Goal: Communication & Community: Answer question/provide support

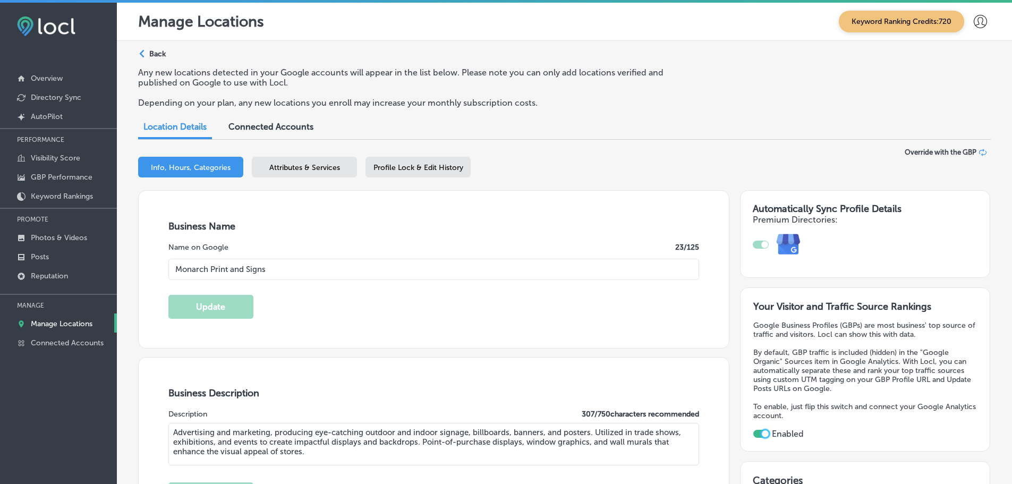
select select "US"
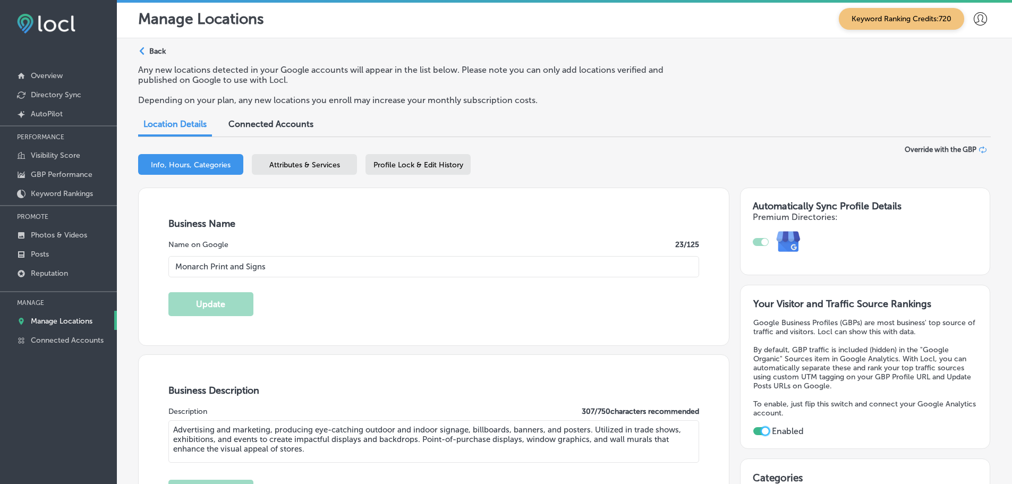
scroll to position [638, 0]
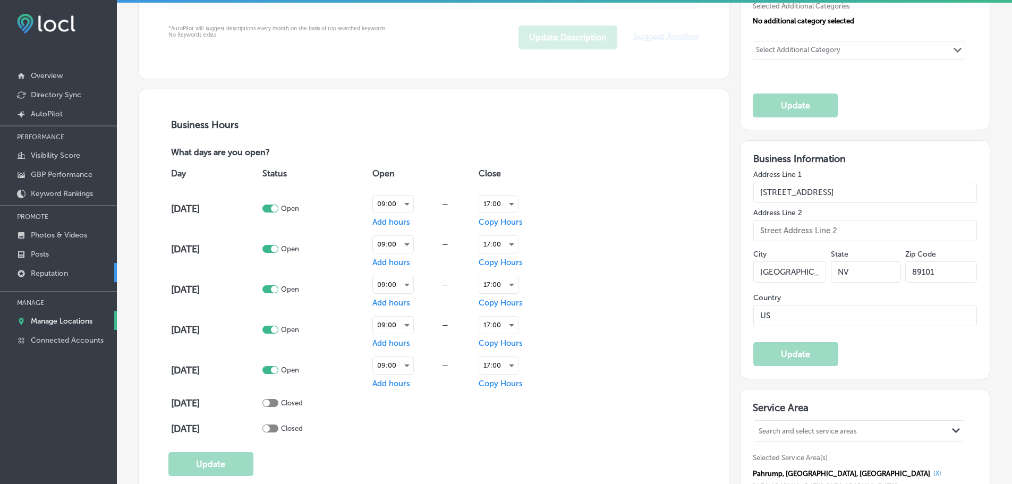
click at [50, 272] on p "Reputation" at bounding box center [49, 273] width 37 height 9
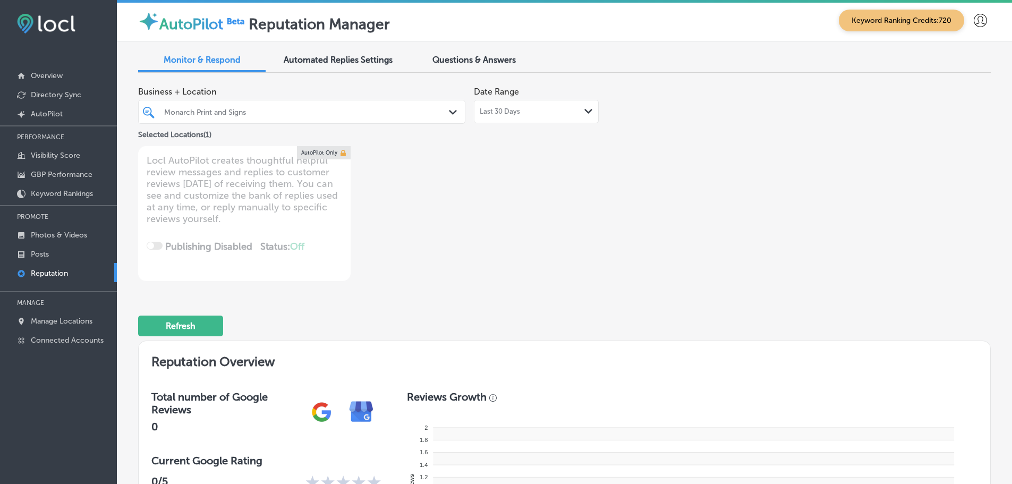
click at [530, 111] on div "Last 30 Days Path Created with Sketch." at bounding box center [536, 111] width 113 height 9
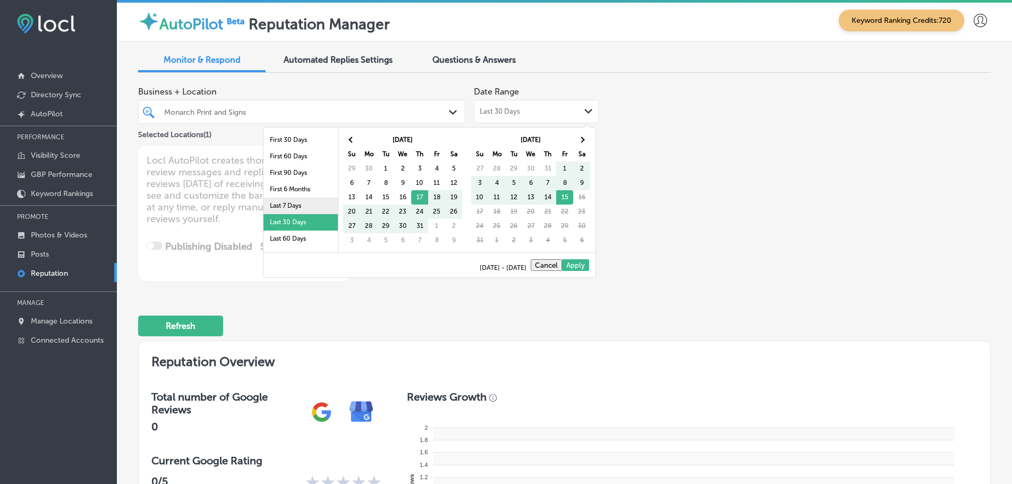
click at [278, 201] on li "Last 7 Days" at bounding box center [301, 206] width 74 height 16
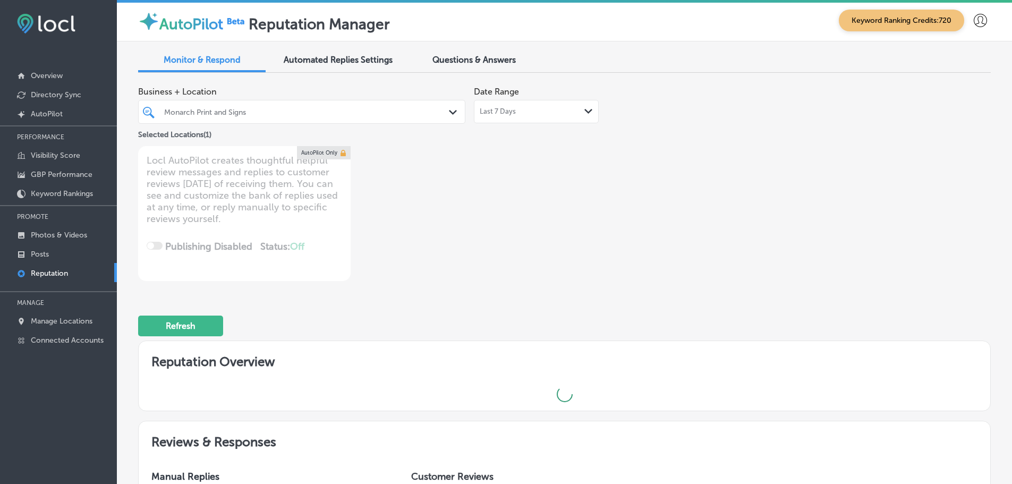
click at [449, 111] on icon "Path Created with Sketch." at bounding box center [453, 112] width 8 height 5
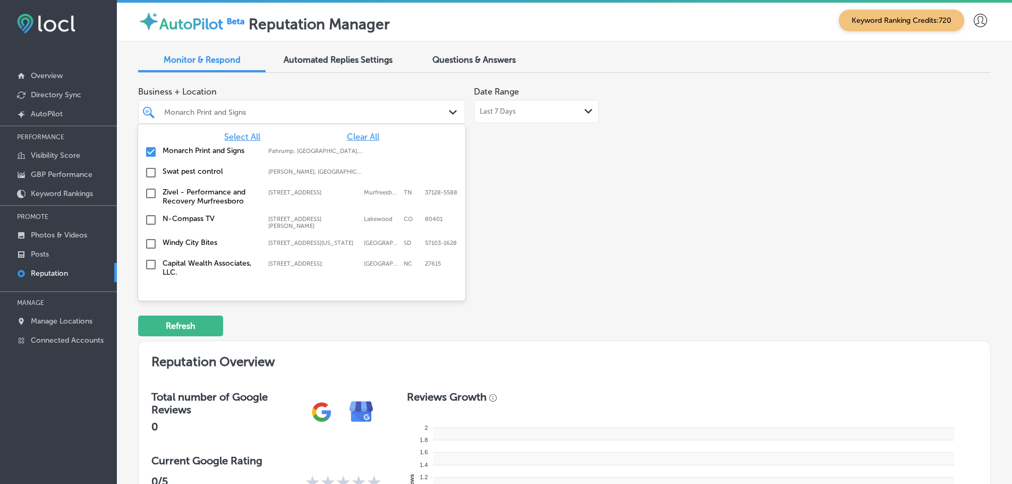
click at [230, 133] on span "Select All" at bounding box center [242, 137] width 36 height 10
click at [220, 153] on label "Swat pest control" at bounding box center [210, 150] width 95 height 9
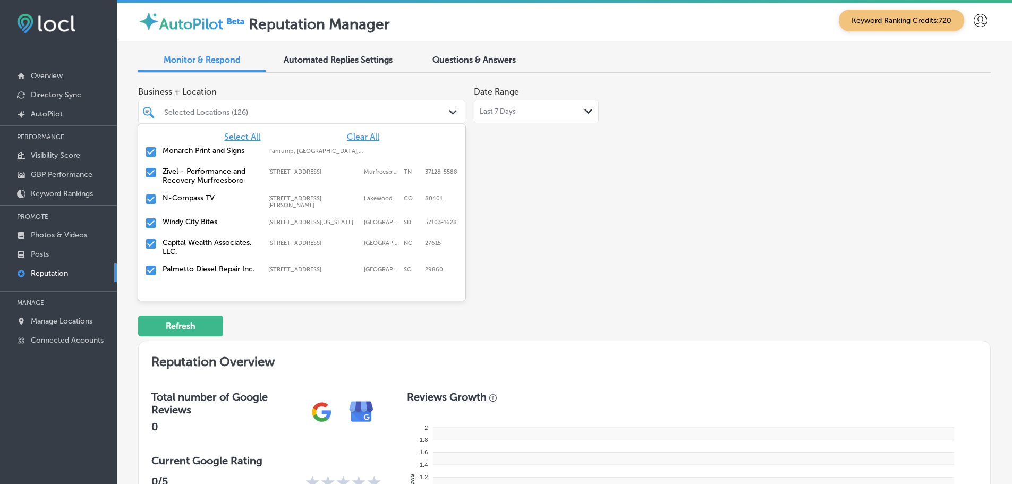
click at [220, 153] on label "Monarch Print and Signs" at bounding box center [210, 150] width 95 height 9
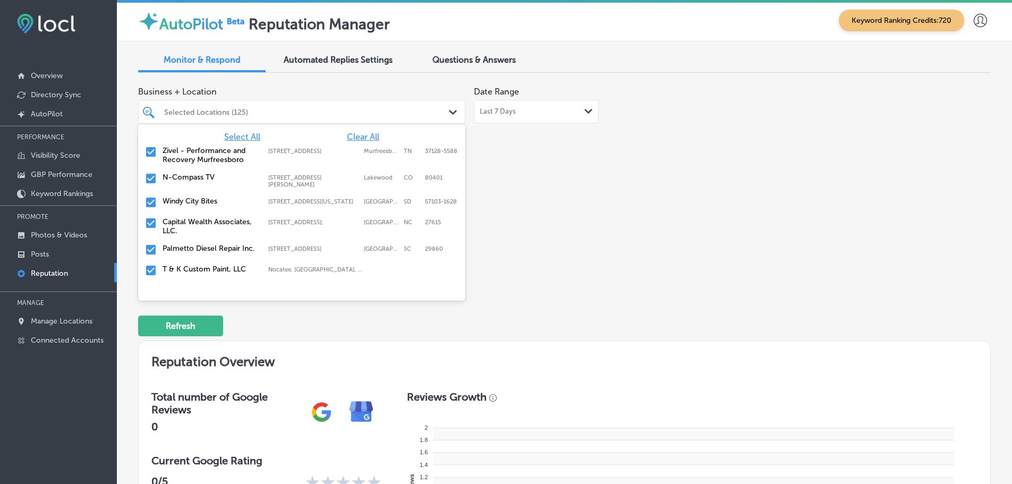
click at [220, 153] on label "Zivel - Performance and Recovery Murfreesboro" at bounding box center [210, 155] width 95 height 18
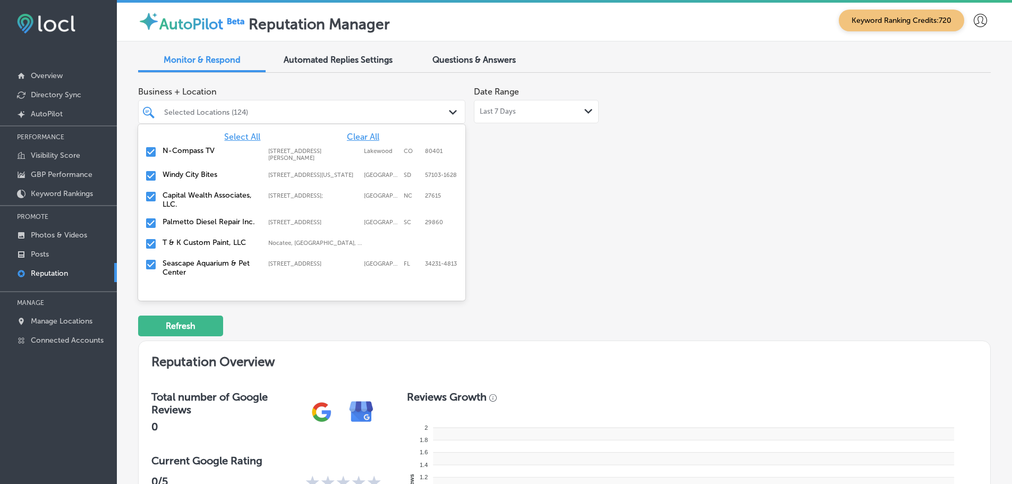
click at [191, 176] on label "Windy City Bites" at bounding box center [210, 174] width 95 height 9
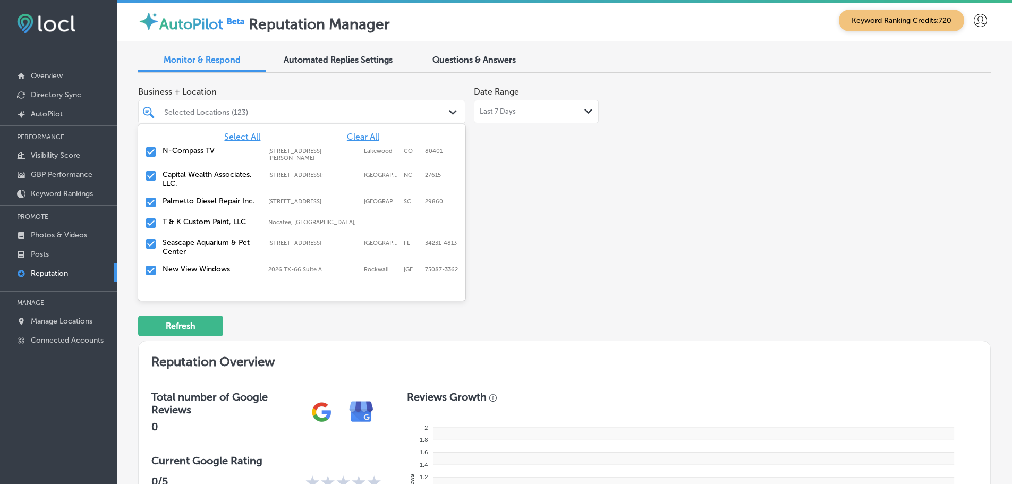
click at [192, 203] on label "Palmetto Diesel Repair Inc." at bounding box center [210, 201] width 95 height 9
click at [193, 205] on label "T & K Custom Paint, LLC" at bounding box center [210, 201] width 95 height 9
click at [192, 210] on label "Seascape Aquarium & Pet Center" at bounding box center [210, 206] width 95 height 18
click at [192, 210] on div "New View Windows 2026 TX-66 Suite A, Rockwall, TX, 75087-3362 2026 TX-66 Suite …" at bounding box center [301, 203] width 319 height 16
click at [192, 210] on label "The Floor Club of [GEOGRAPHIC_DATA]" at bounding box center [210, 206] width 95 height 18
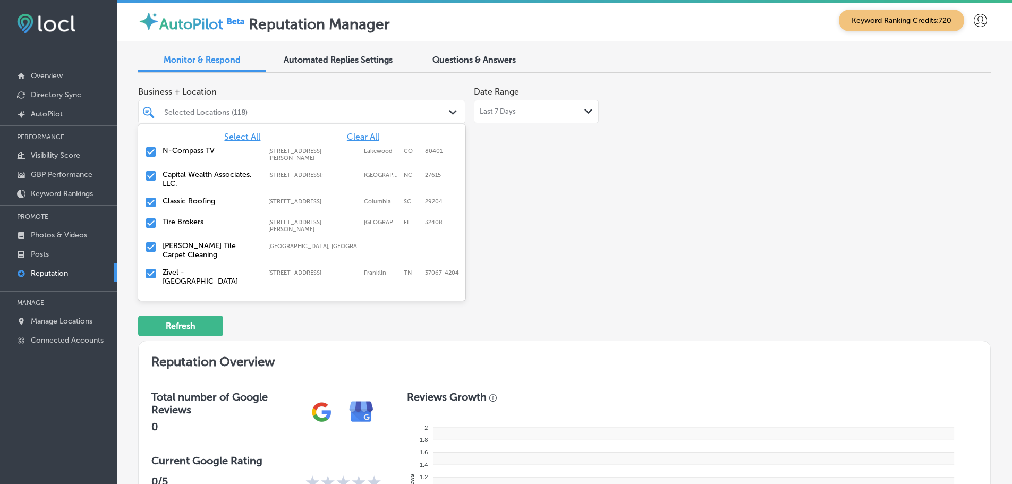
click at [192, 210] on div "Classic Roofing 3326 Two Notch Rd, Columbia, SC, 29204 3326 Two Notch Rd Columb…" at bounding box center [301, 203] width 319 height 16
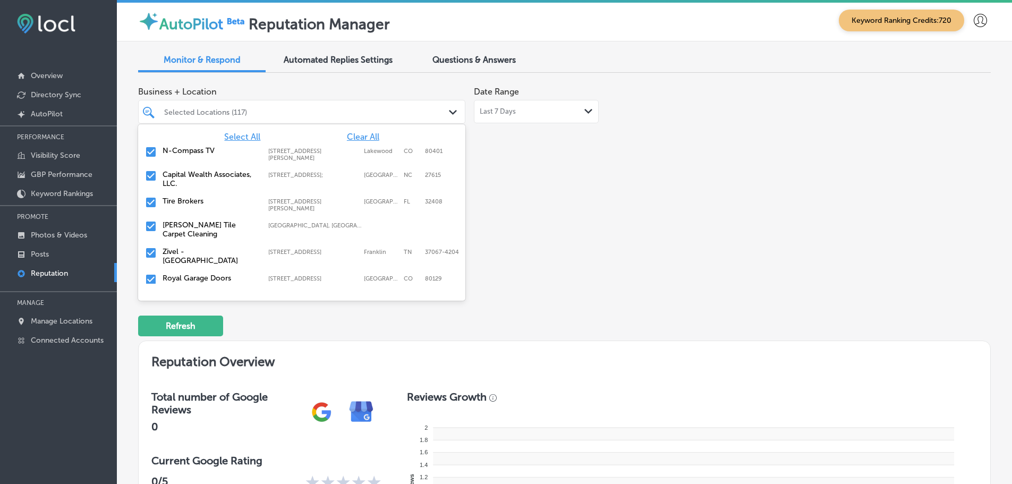
click at [195, 203] on label "Tire Brokers" at bounding box center [210, 201] width 95 height 9
click at [186, 254] on label "Royal Garage Doors" at bounding box center [210, 254] width 95 height 9
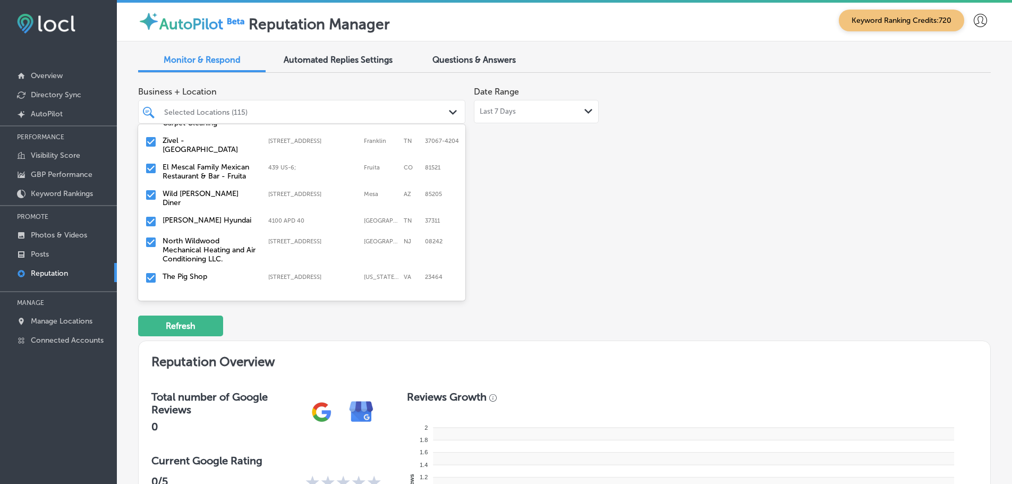
scroll to position [106, 0]
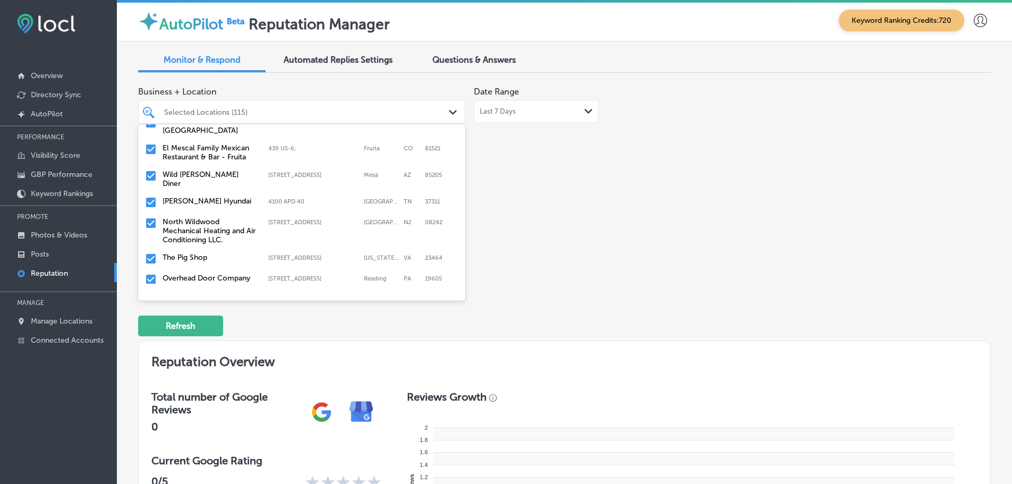
click at [213, 197] on label "[PERSON_NAME] Hyundai" at bounding box center [210, 201] width 95 height 9
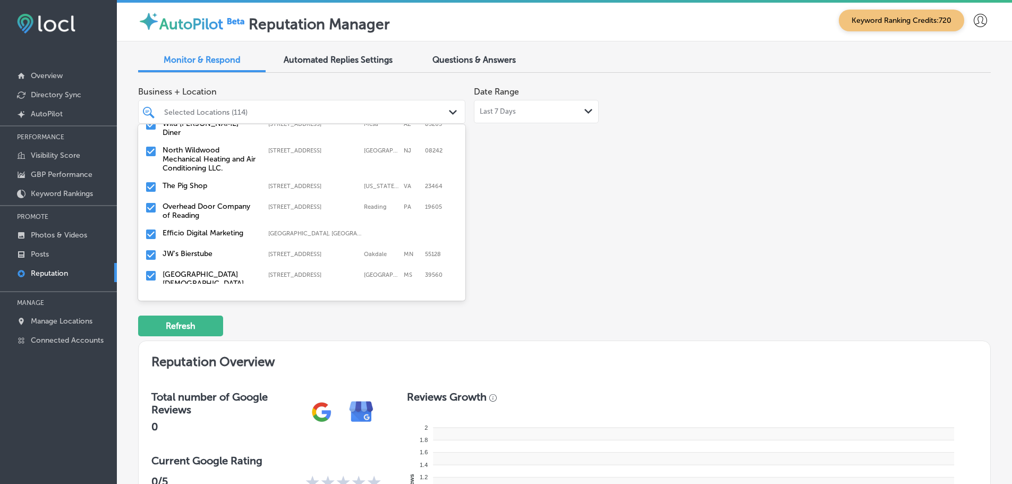
scroll to position [159, 0]
click at [207, 166] on div "North Wildwood Mechanical Heating and Air Conditioning LLC. 351 Ranger Road; Un…" at bounding box center [301, 156] width 319 height 31
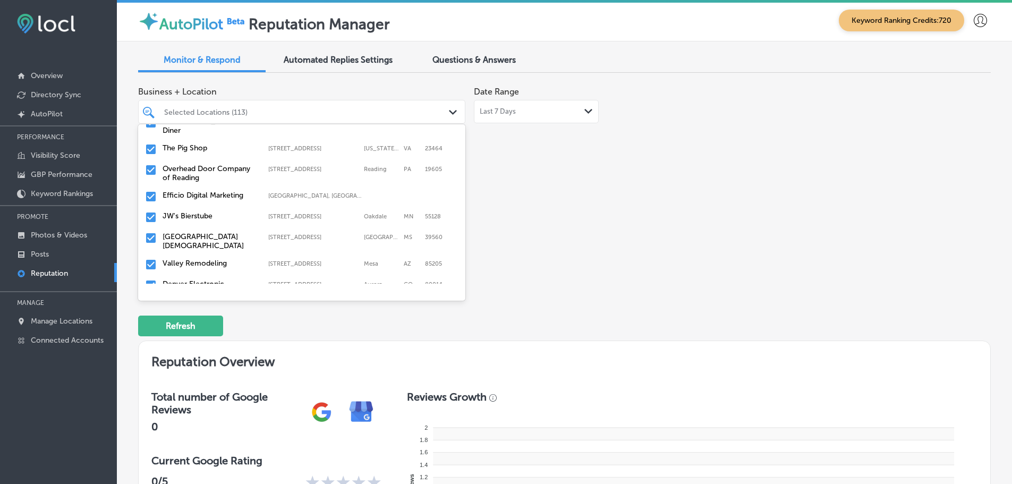
click at [205, 168] on label "Overhead Door Company of Reading" at bounding box center [210, 173] width 95 height 18
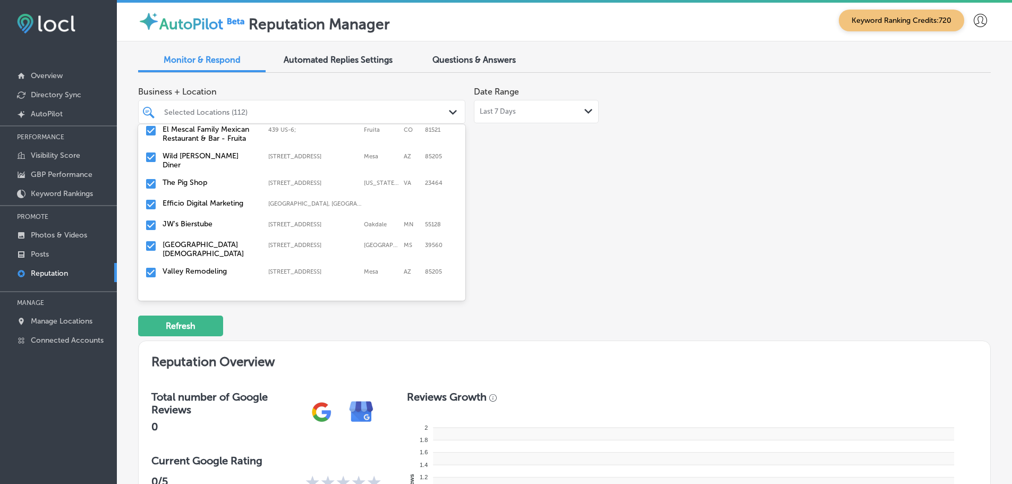
scroll to position [106, 0]
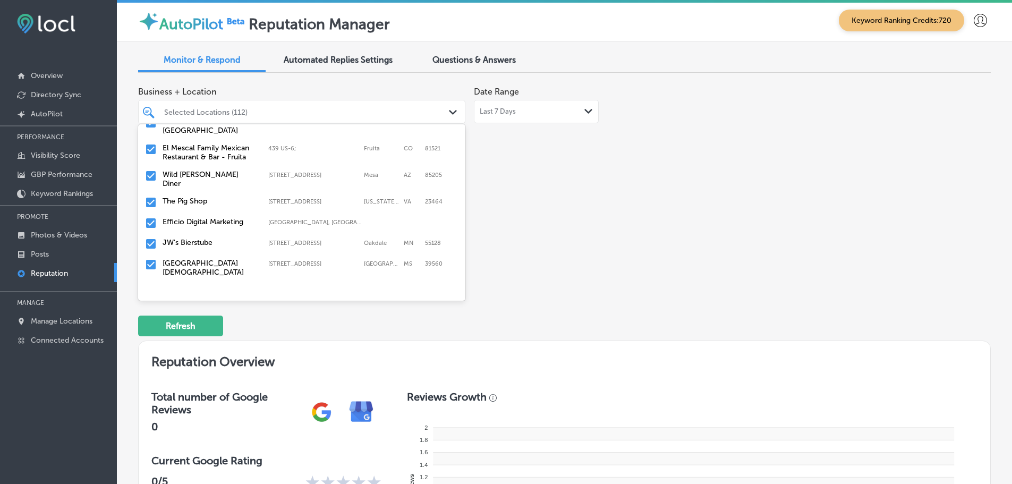
click at [202, 197] on label "The Pig Shop" at bounding box center [210, 201] width 95 height 9
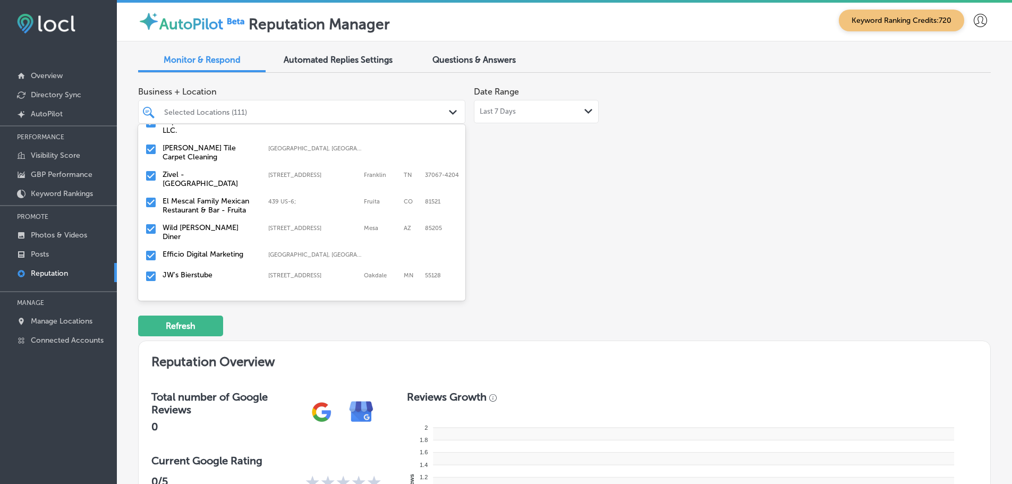
scroll to position [159, 0]
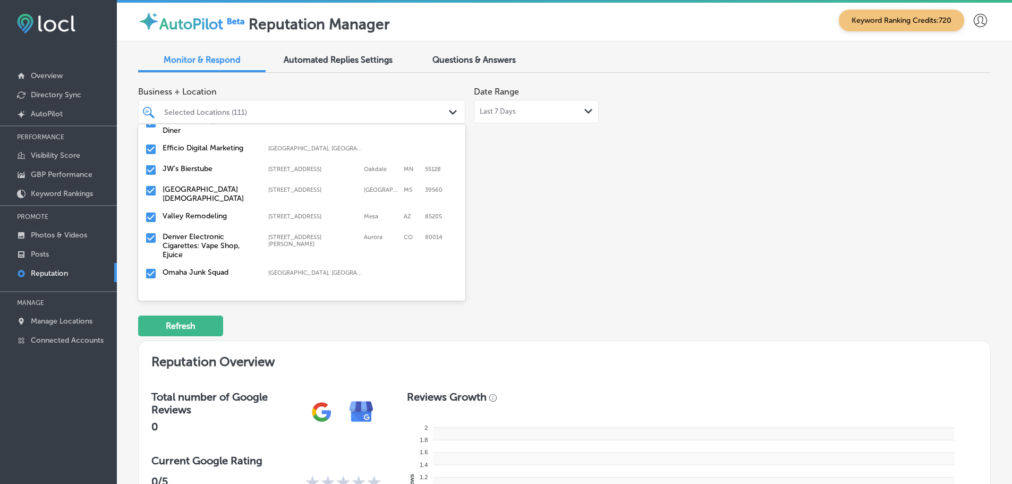
click at [206, 185] on label "[GEOGRAPHIC_DATA][DEMOGRAPHIC_DATA]" at bounding box center [210, 194] width 95 height 18
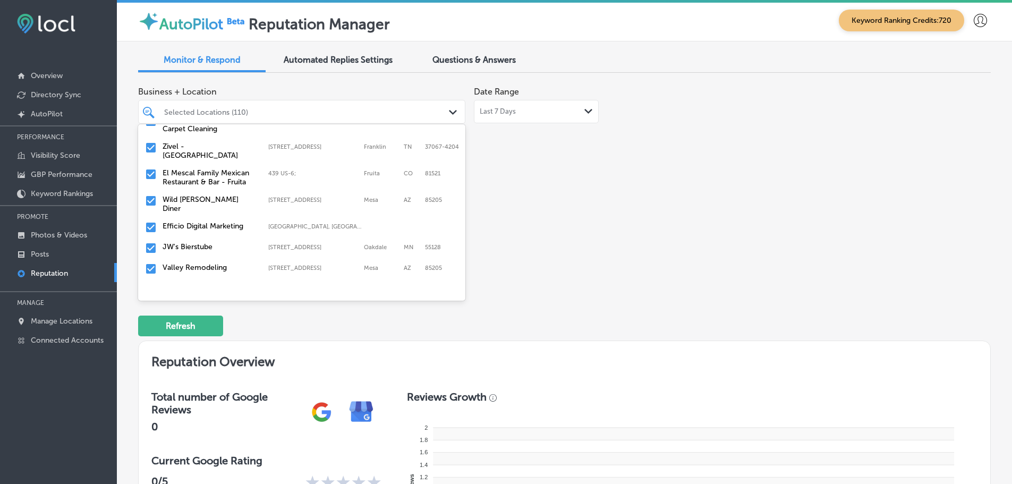
scroll to position [106, 0]
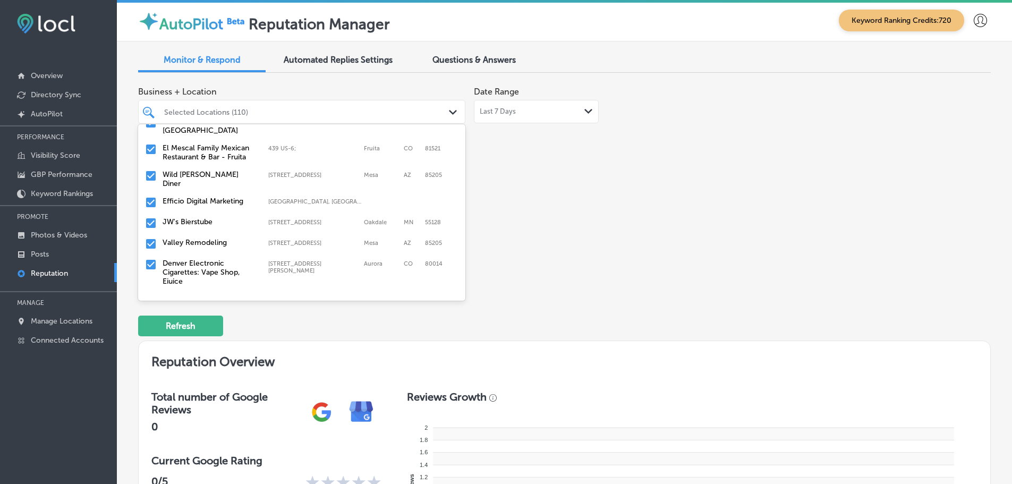
click at [207, 217] on label "JW's Bierstube" at bounding box center [210, 221] width 95 height 9
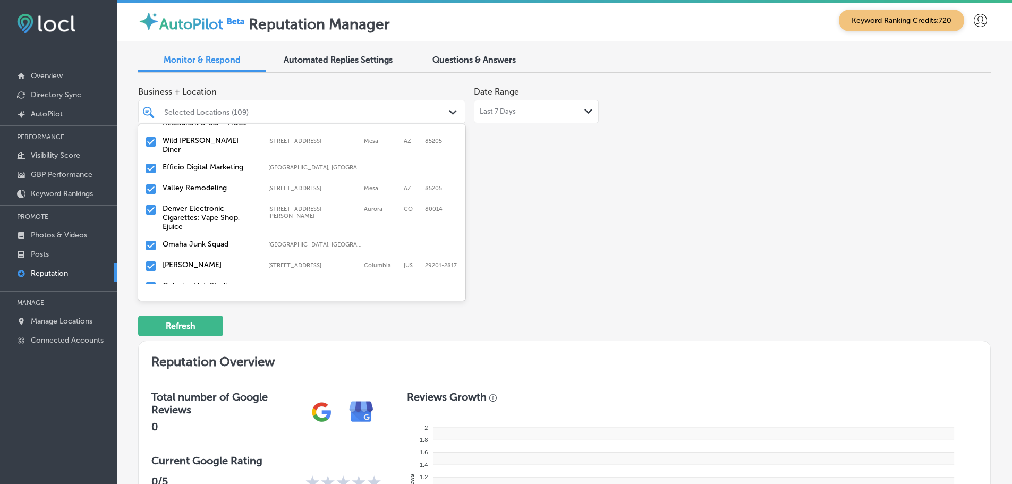
scroll to position [159, 0]
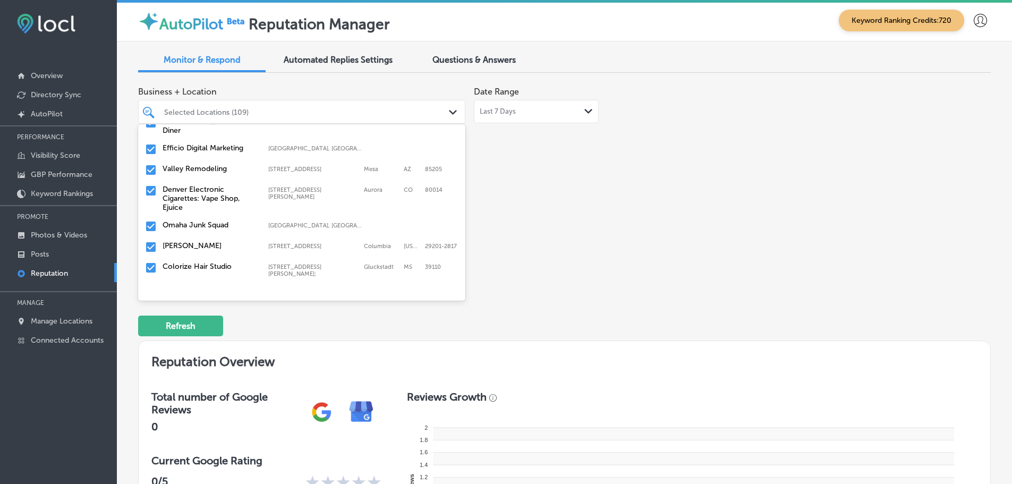
click at [206, 166] on label "Valley Remodeling" at bounding box center [210, 168] width 95 height 9
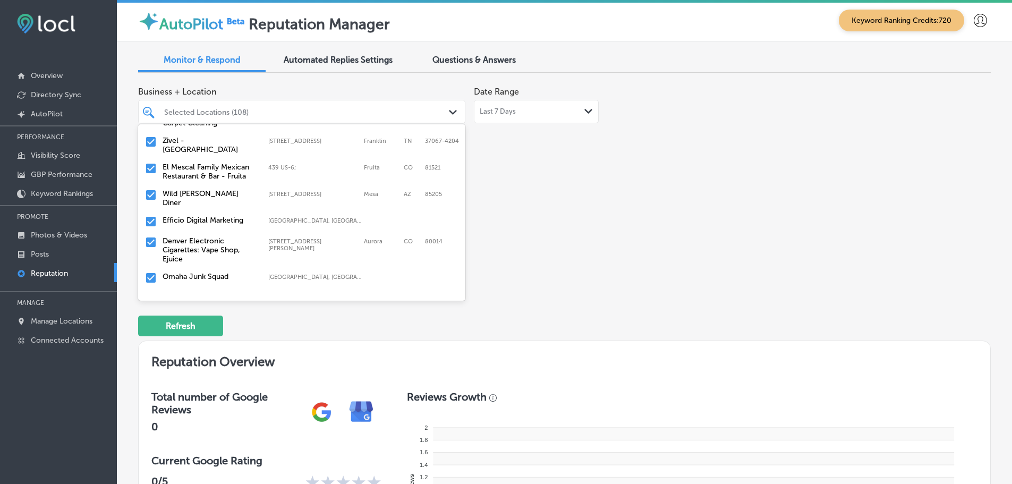
scroll to position [106, 0]
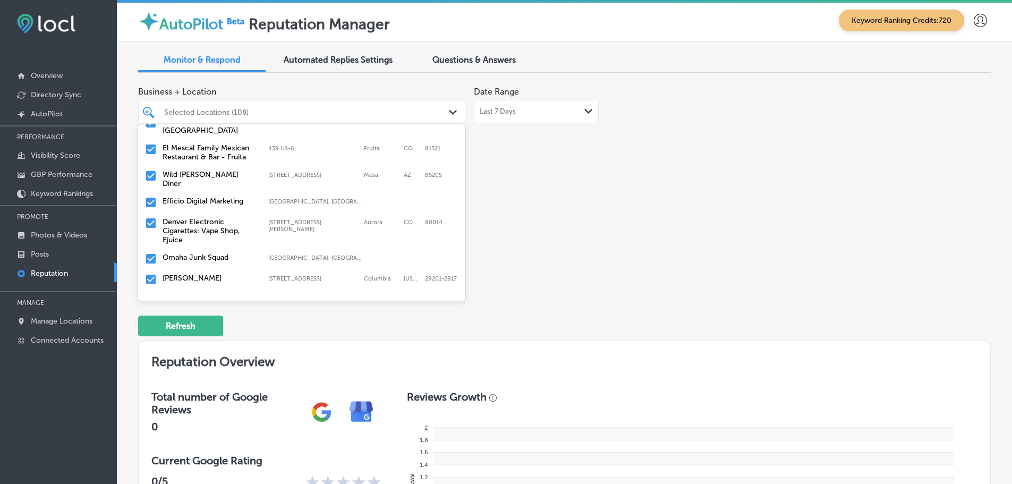
click at [202, 217] on label "Denver Electronic Cigarettes: Vape Shop, Ejuice" at bounding box center [210, 230] width 95 height 27
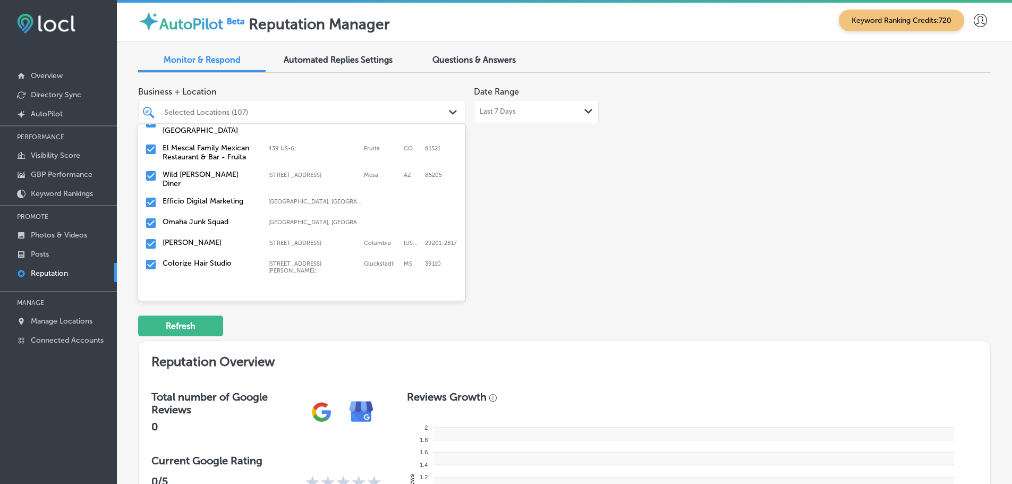
scroll to position [159, 0]
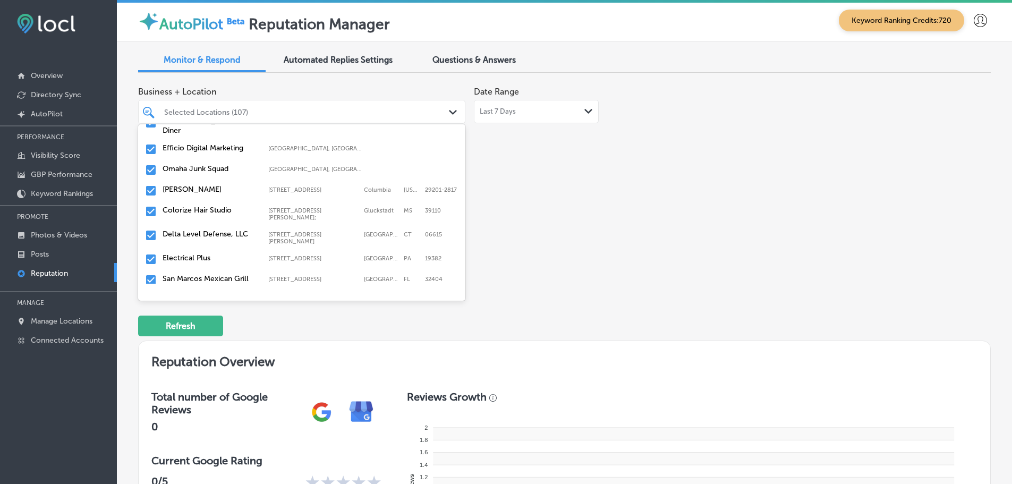
click at [210, 165] on label "Omaha Junk Squad" at bounding box center [210, 168] width 95 height 9
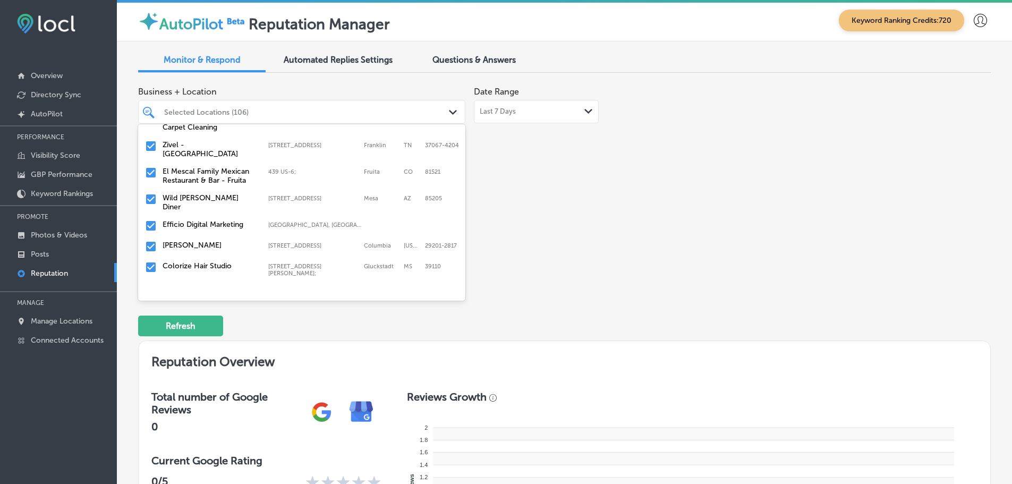
scroll to position [106, 0]
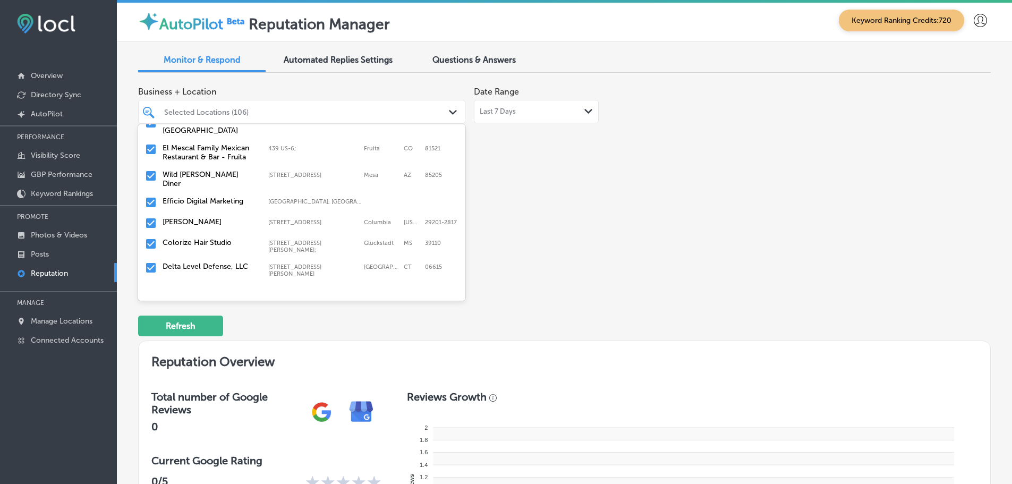
click at [189, 217] on label "[PERSON_NAME]" at bounding box center [210, 221] width 95 height 9
click at [188, 217] on label "Colorize Hair Studio" at bounding box center [210, 221] width 95 height 9
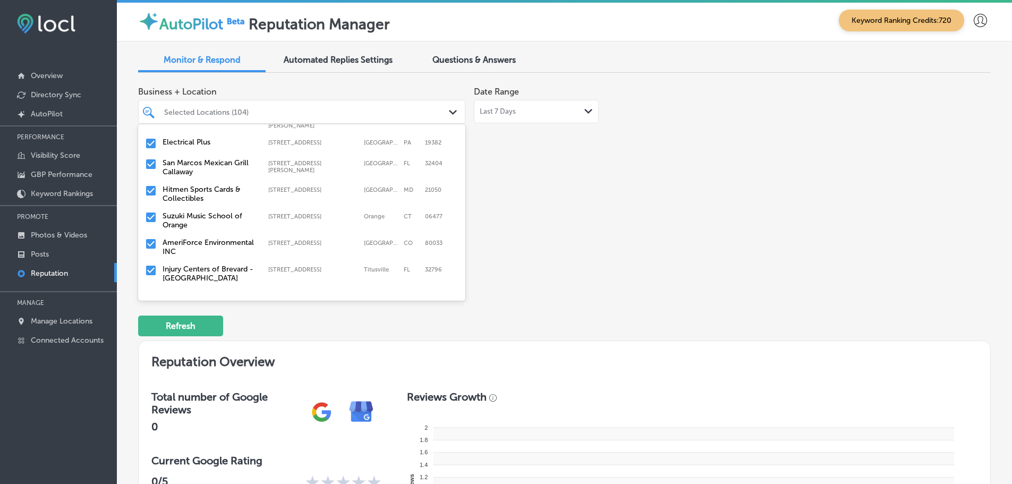
scroll to position [213, 0]
click at [209, 157] on label "San Marcos Mexican Grill Callaway" at bounding box center [210, 165] width 95 height 18
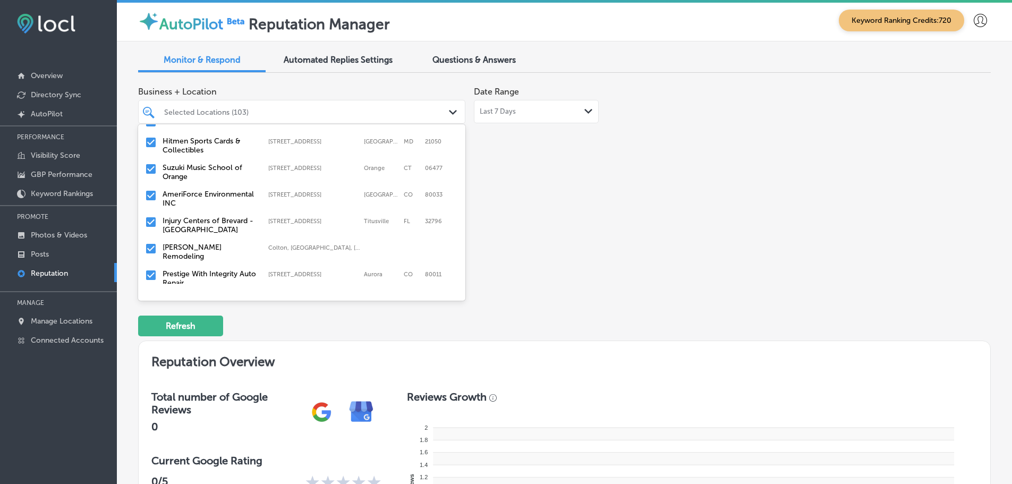
scroll to position [266, 0]
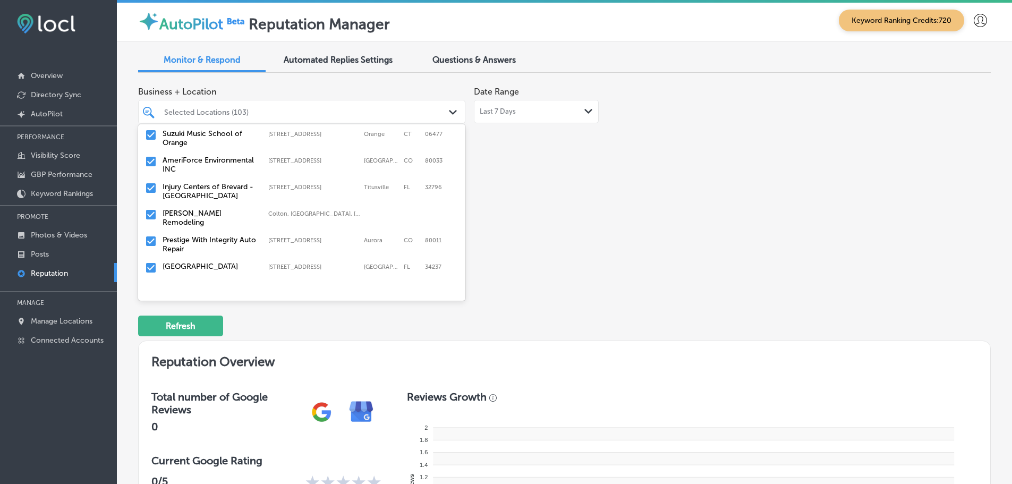
click at [207, 209] on label "[PERSON_NAME] Remodeling" at bounding box center [210, 218] width 95 height 18
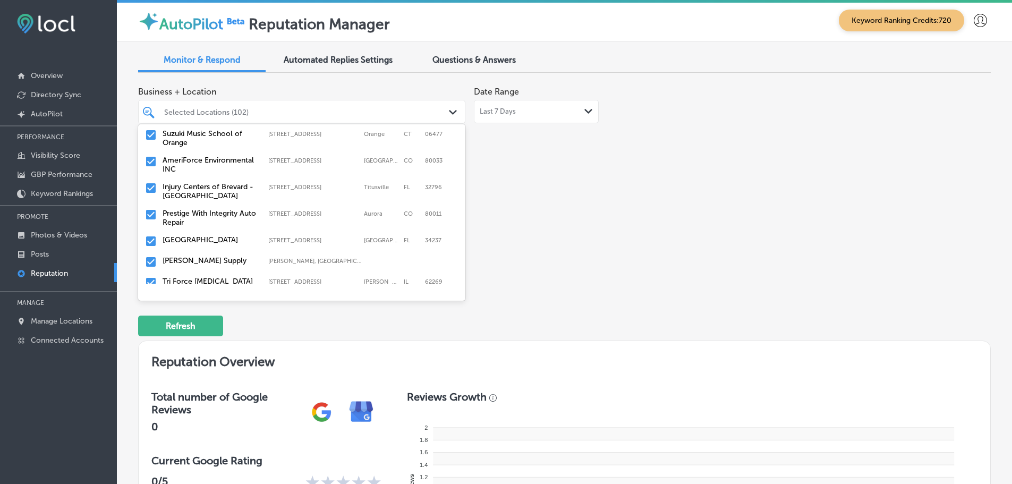
click at [185, 209] on label "Prestige With Integrity Auto Repair" at bounding box center [210, 218] width 95 height 18
click at [177, 227] on div "Abel Supply Dunlap, IN, USA | Goshen, IN, USA | Elkh ..." at bounding box center [301, 235] width 319 height 16
click at [211, 230] on label "Tri Force [MEDICAL_DATA]" at bounding box center [210, 234] width 95 height 9
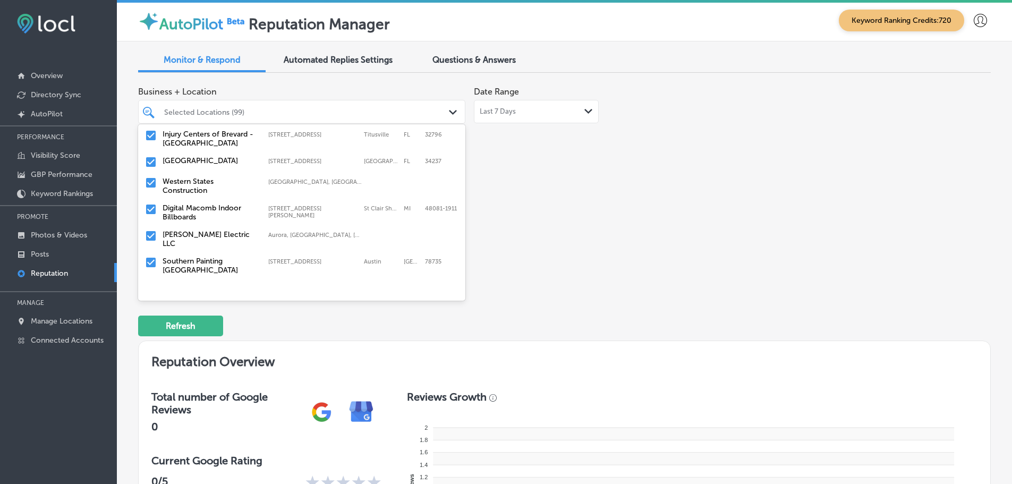
scroll to position [319, 0]
click at [180, 176] on label "Western States Construction" at bounding box center [210, 185] width 95 height 18
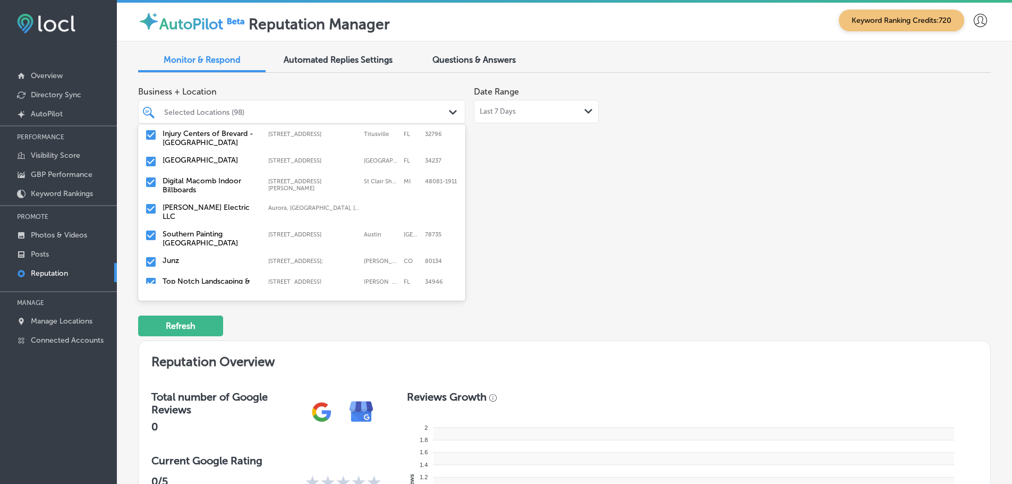
click at [232, 203] on label "[PERSON_NAME] Electric LLC" at bounding box center [210, 212] width 95 height 18
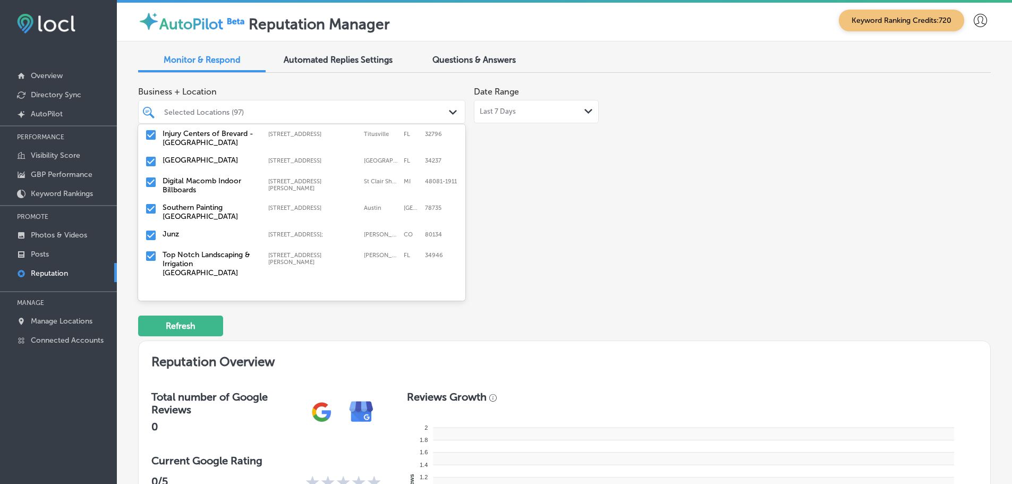
click at [232, 203] on label "Southern Painting [GEOGRAPHIC_DATA]" at bounding box center [210, 212] width 95 height 18
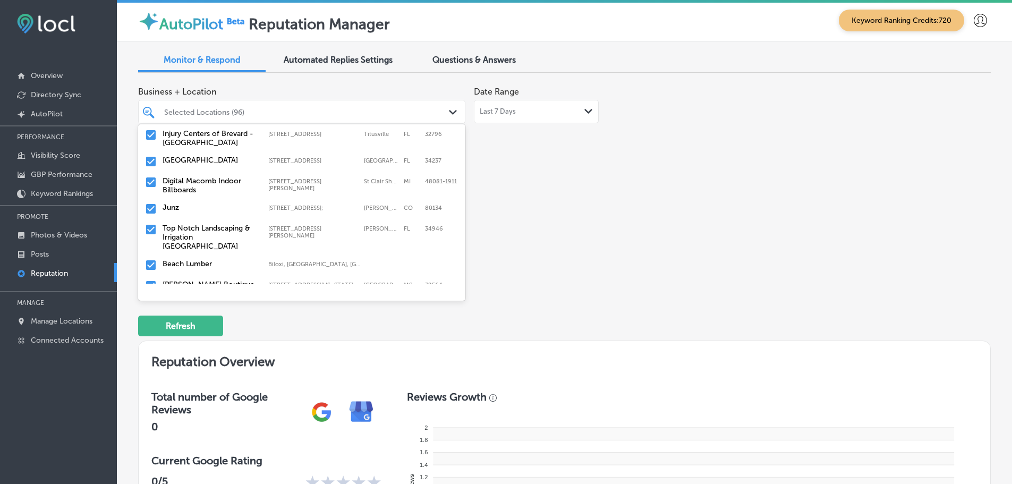
click at [213, 227] on label "Top Notch Landscaping & Irrigation [GEOGRAPHIC_DATA]" at bounding box center [210, 237] width 95 height 27
click at [214, 224] on label "Beach Lumber" at bounding box center [210, 228] width 95 height 9
click at [201, 244] on label "Shabby Chic Boutique & [MEDICAL_DATA]" at bounding box center [210, 253] width 95 height 18
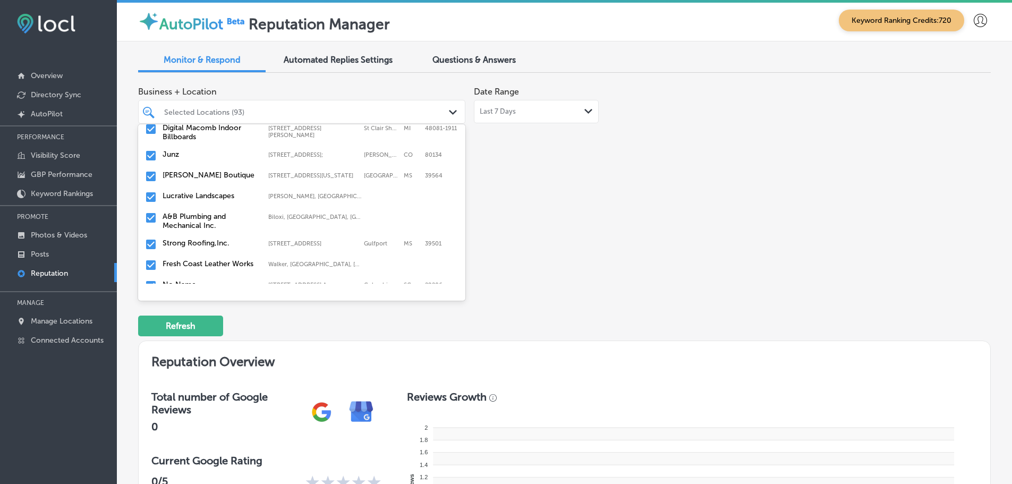
click at [217, 191] on label "Lucrative Landscapes" at bounding box center [210, 195] width 95 height 9
click at [217, 191] on label "A&B Plumbing and Mechanical Inc." at bounding box center [210, 200] width 95 height 18
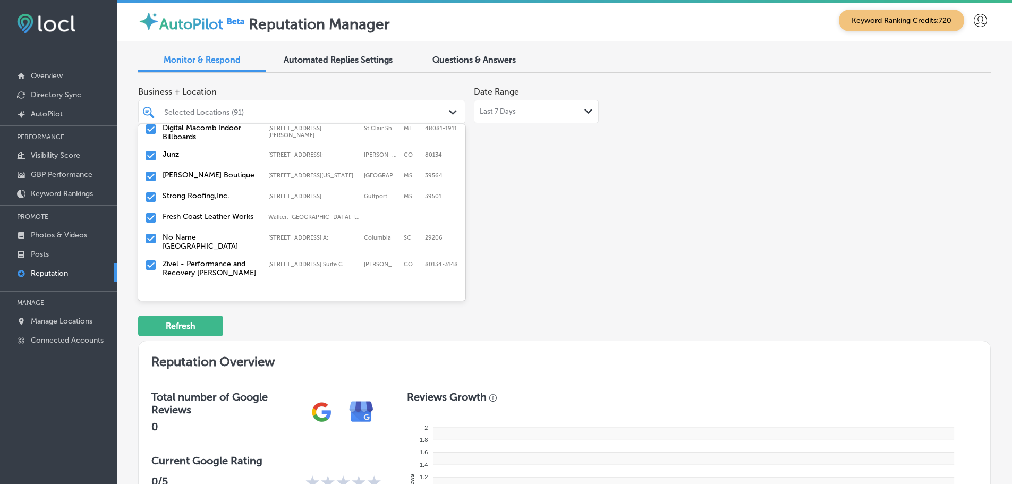
click at [217, 191] on label "Strong Roofing,Inc." at bounding box center [210, 195] width 95 height 9
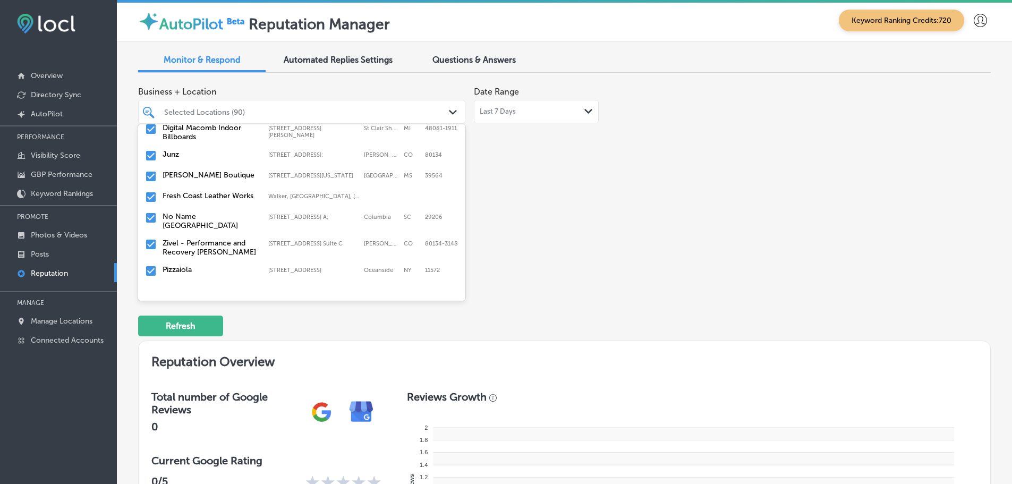
click at [217, 191] on label "Fresh Coast Leather Works" at bounding box center [210, 195] width 95 height 9
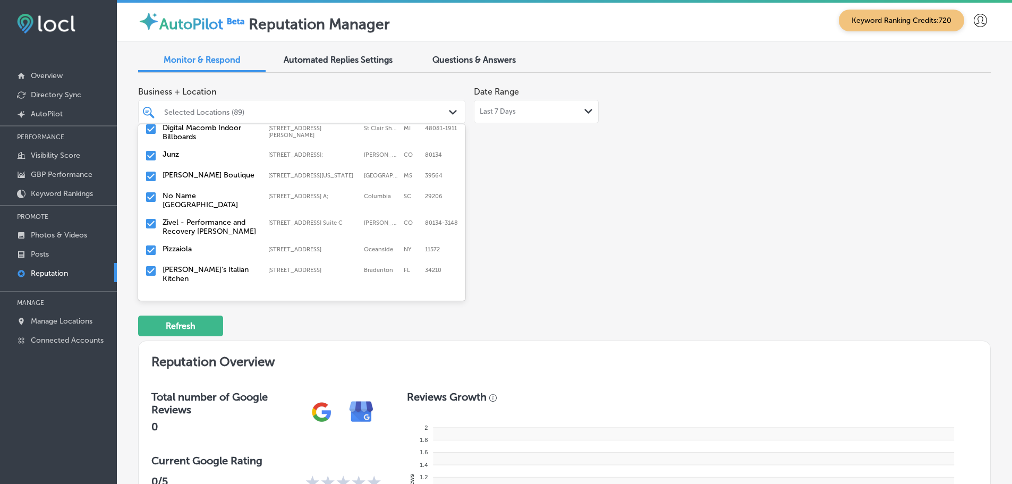
click at [217, 191] on label "No Name [GEOGRAPHIC_DATA]" at bounding box center [210, 200] width 95 height 18
click at [217, 191] on label "Zivel - Performance and Recovery [PERSON_NAME]" at bounding box center [210, 200] width 95 height 18
click at [214, 212] on label "[PERSON_NAME]'s Italian Kitchen" at bounding box center [210, 221] width 95 height 18
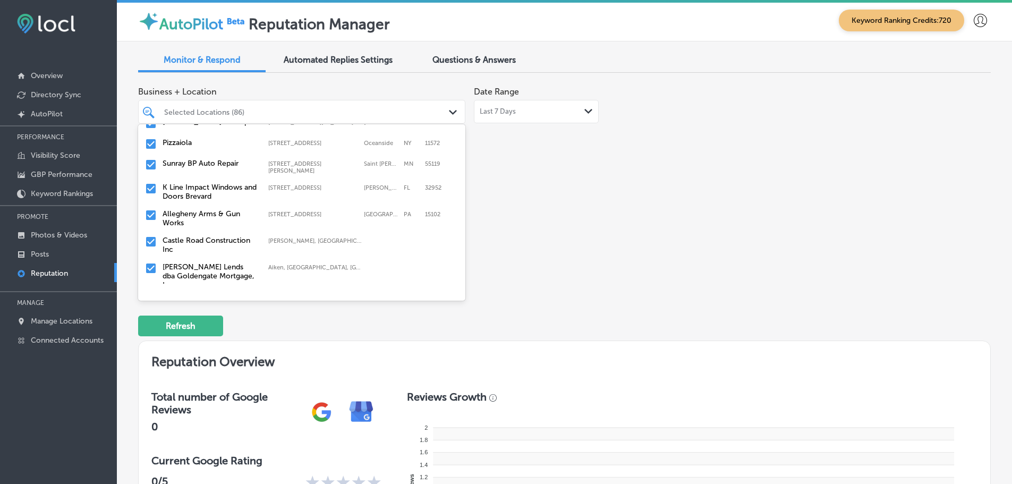
click at [216, 184] on label "K Line Impact Windows and Doors Brevard" at bounding box center [210, 192] width 95 height 18
click at [225, 209] on label "Castle Road Construction Inc" at bounding box center [210, 218] width 95 height 18
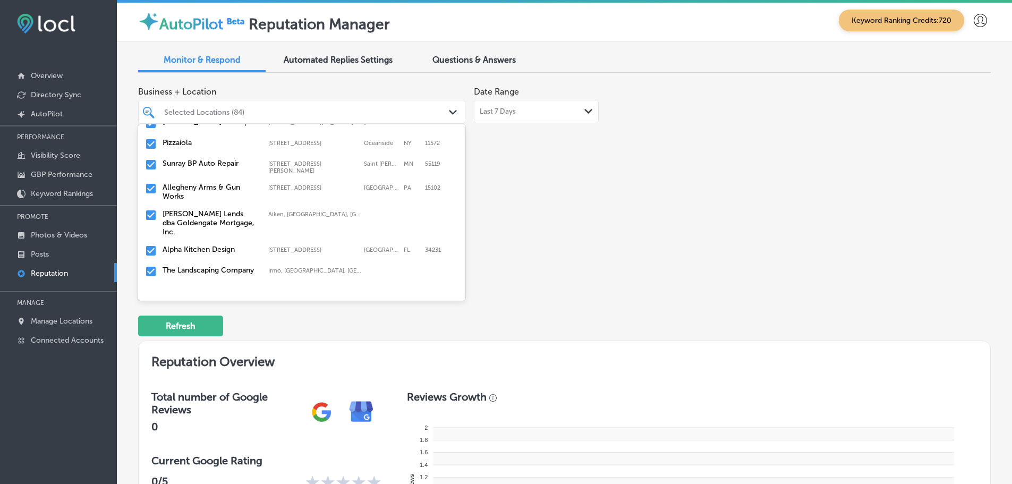
click at [225, 209] on label "[PERSON_NAME] Lends dba Goldengate Mortgage, Inc." at bounding box center [210, 222] width 95 height 27
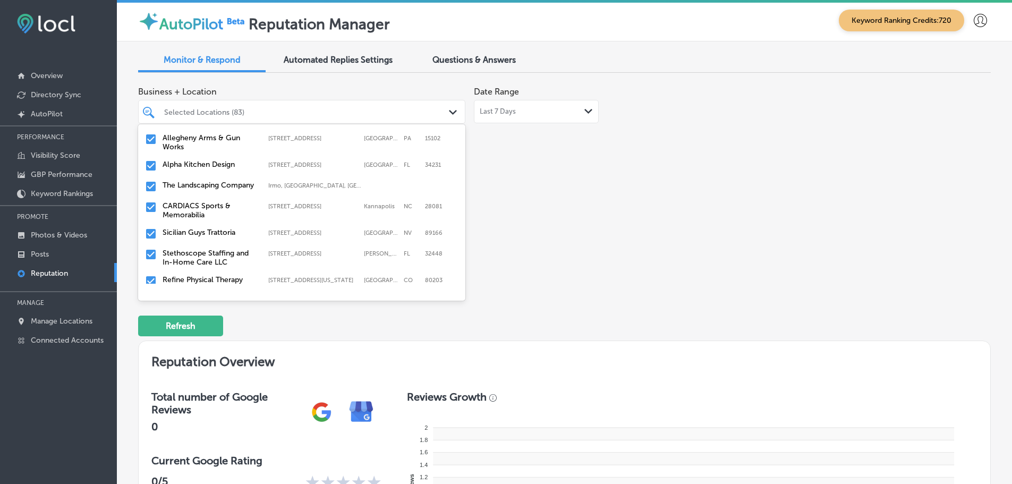
scroll to position [478, 0]
click at [201, 180] on label "The Landscaping Company" at bounding box center [210, 181] width 95 height 9
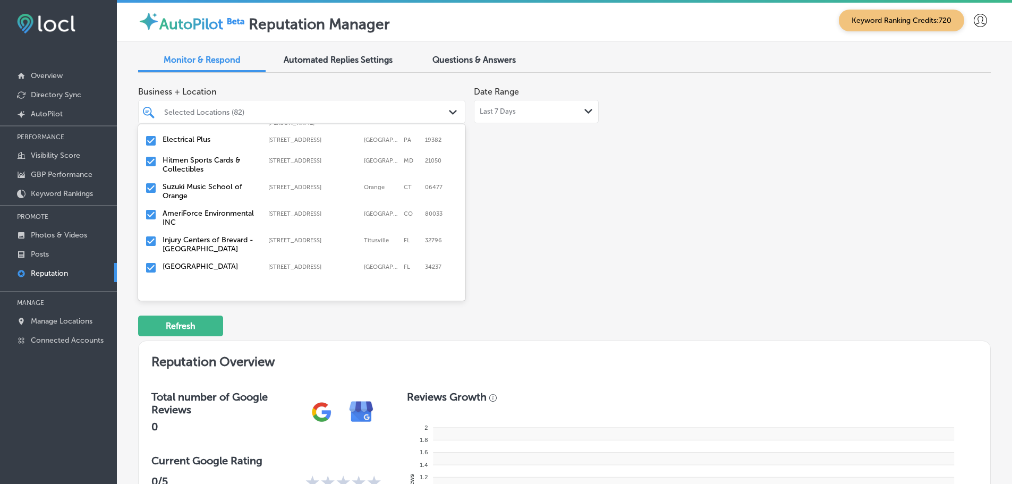
scroll to position [266, 0]
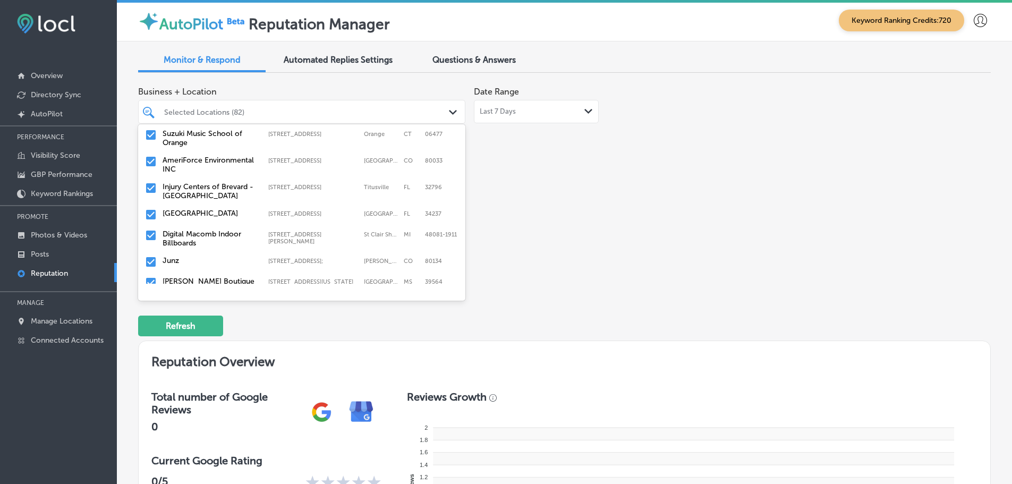
click at [213, 390] on label "CARDIACS Sports & Memorabilia" at bounding box center [210, 399] width 95 height 18
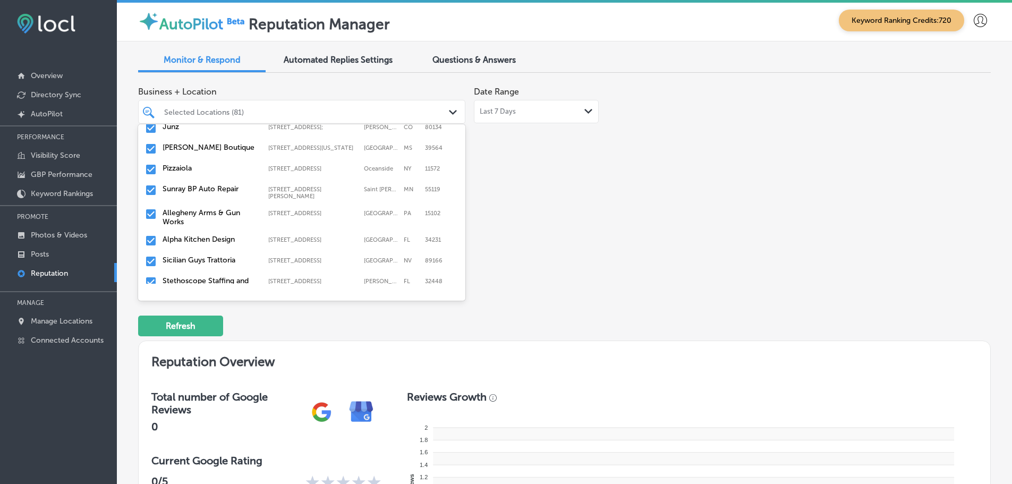
scroll to position [425, 0]
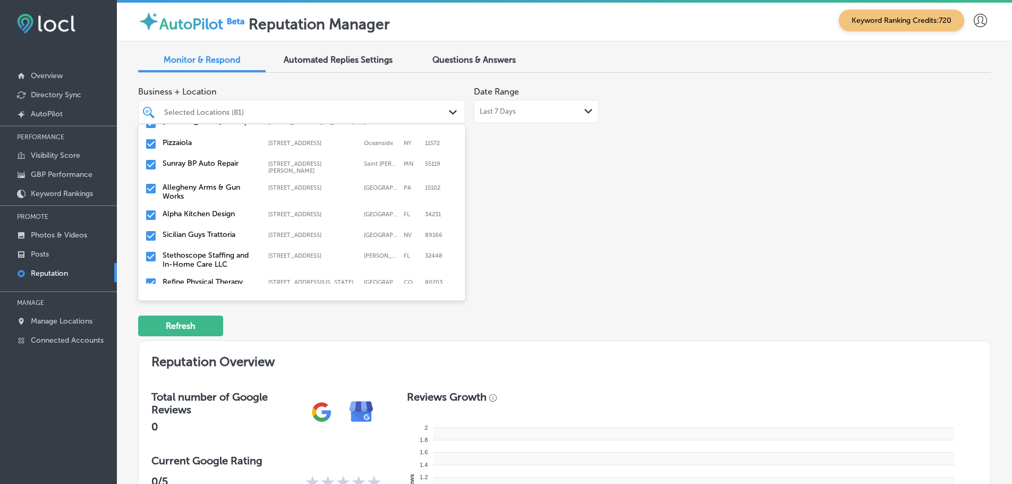
click at [214, 230] on label "Sicilian Guys Trattoria" at bounding box center [210, 234] width 95 height 9
click at [189, 230] on label "Stethoscope Staffing and In-Home Care LLC" at bounding box center [210, 239] width 95 height 18
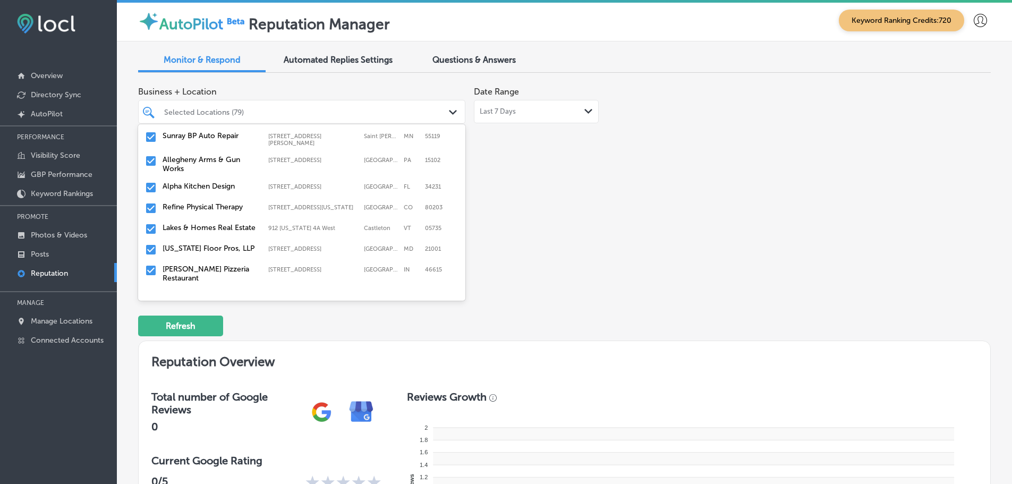
scroll to position [478, 0]
click at [214, 177] on label "Refine Physical Therapy" at bounding box center [210, 181] width 95 height 9
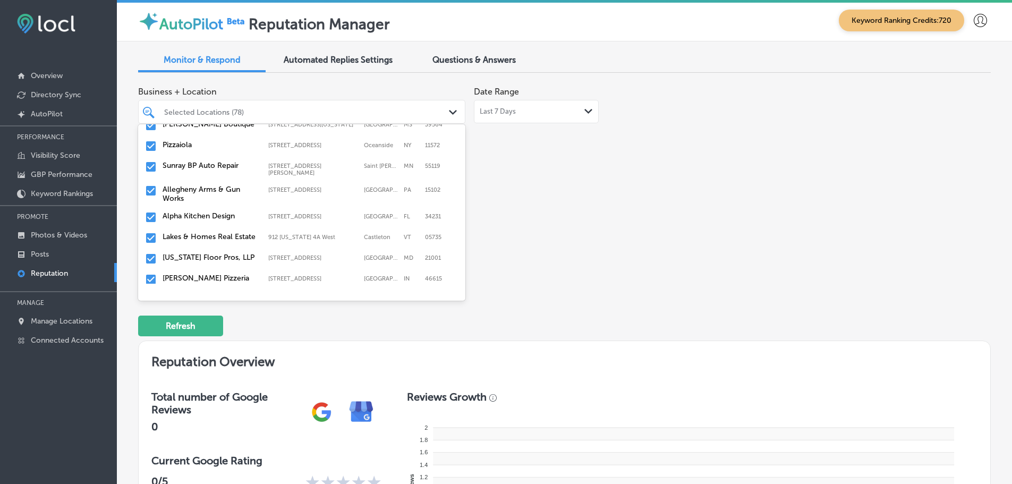
scroll to position [425, 0]
click at [196, 251] on label "[US_STATE] Floor Pros, LLP" at bounding box center [210, 255] width 95 height 9
click at [191, 251] on label "[PERSON_NAME] Pizzeria Restaurant" at bounding box center [210, 260] width 95 height 18
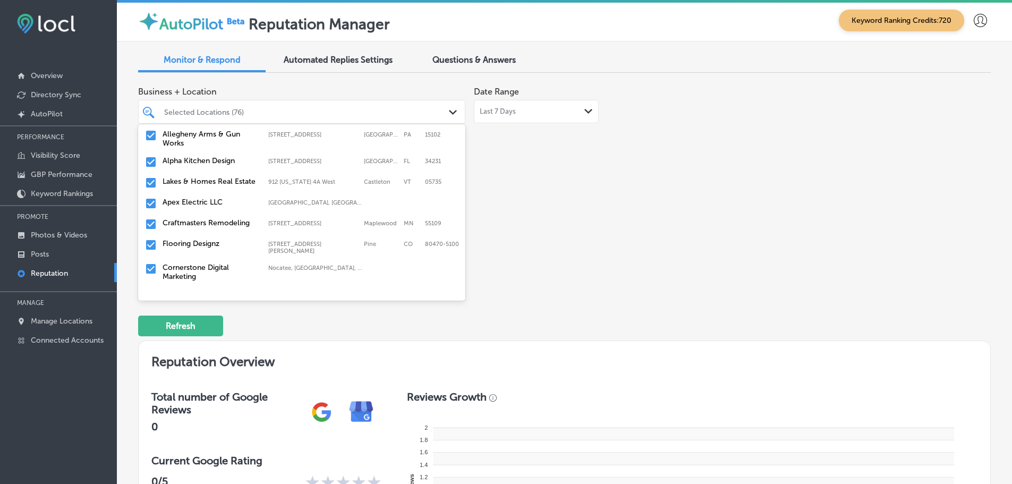
click at [208, 199] on label "Apex Electric LLC" at bounding box center [210, 202] width 95 height 9
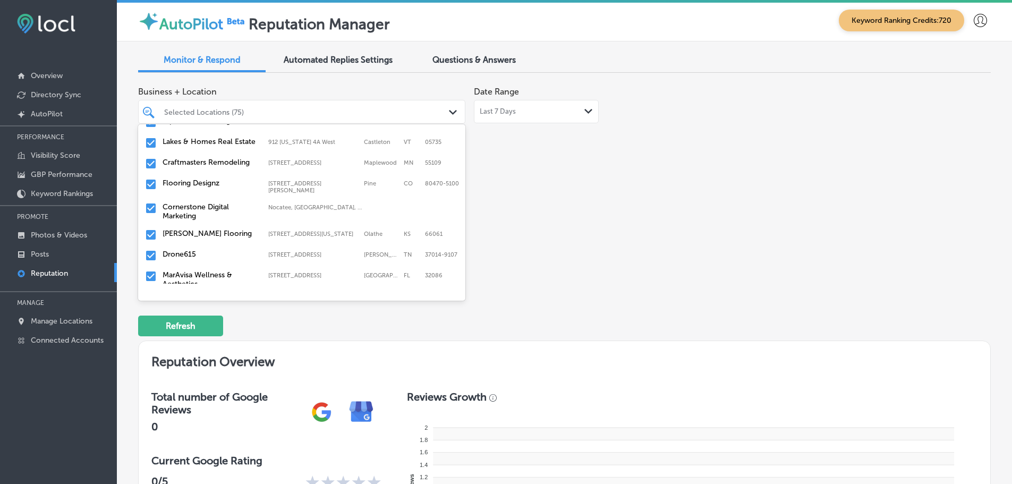
scroll to position [531, 0]
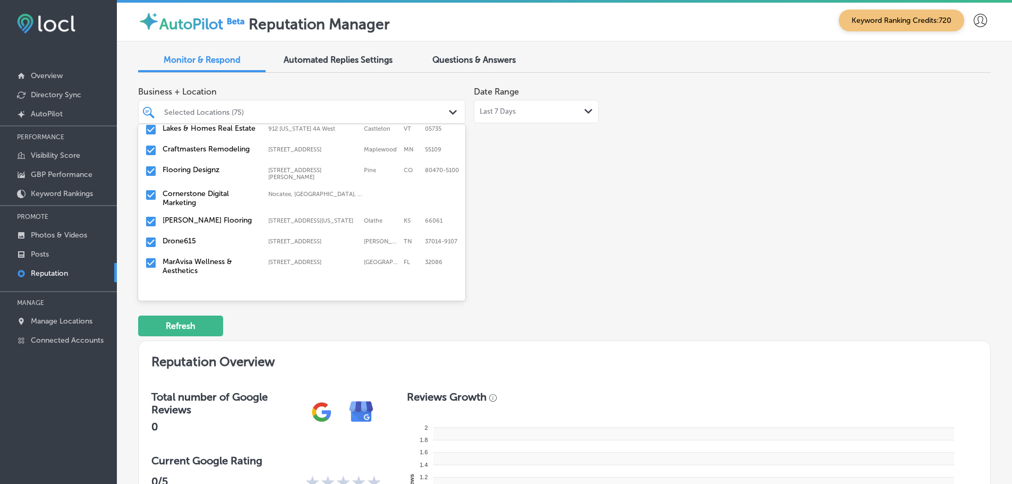
click at [226, 151] on div "Craftmasters Remodeling 2495 Maplewood Dr W, Maplewood, MN, 55109 2495 Maplewoo…" at bounding box center [301, 150] width 319 height 16
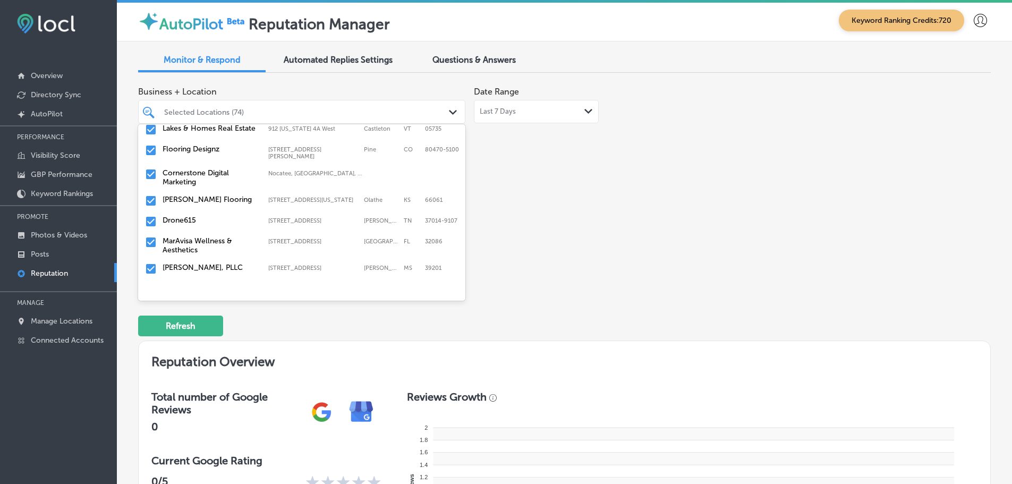
click at [202, 151] on div "Flooring Designz 316 Mt Evans Blvd Suite B, Pine, CO, 80470-5100 316 Mt Evans B…" at bounding box center [301, 152] width 319 height 20
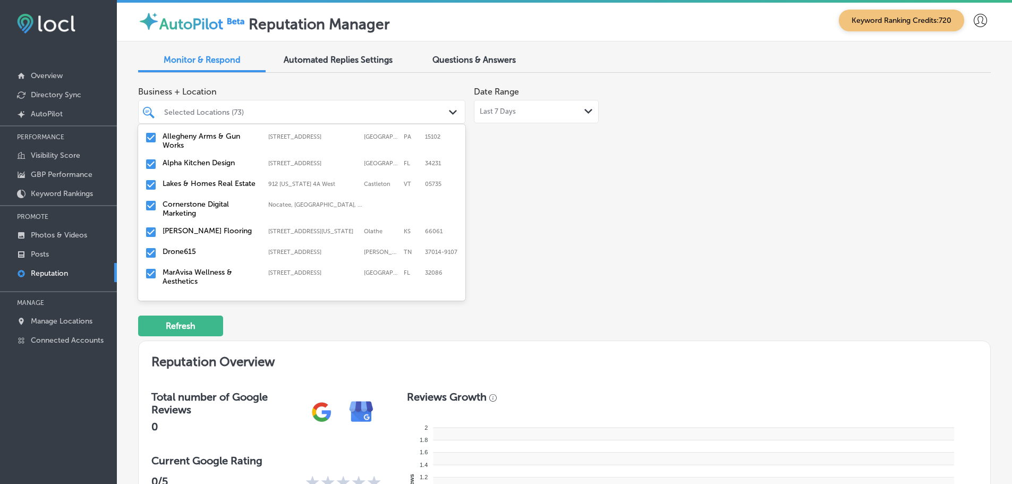
scroll to position [478, 0]
click at [204, 224] on label "[PERSON_NAME] Flooring" at bounding box center [210, 228] width 95 height 9
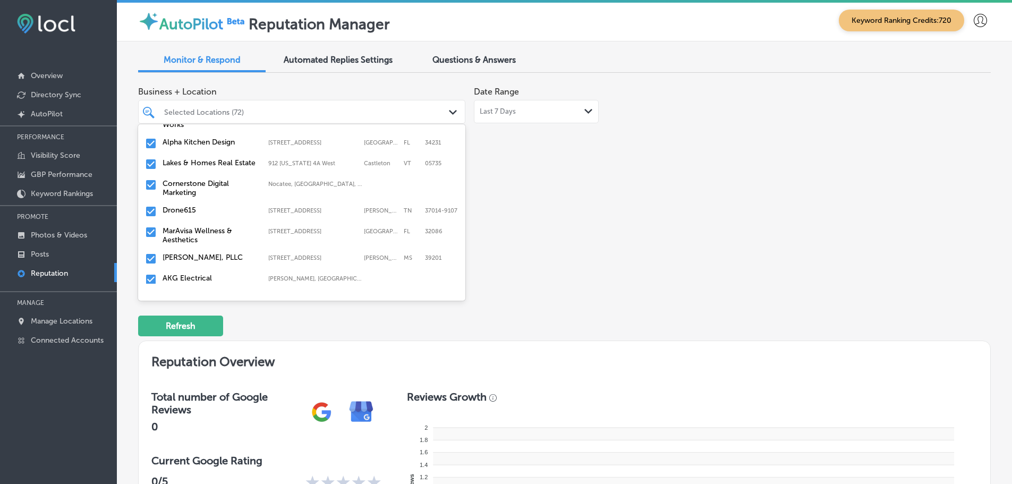
scroll to position [531, 0]
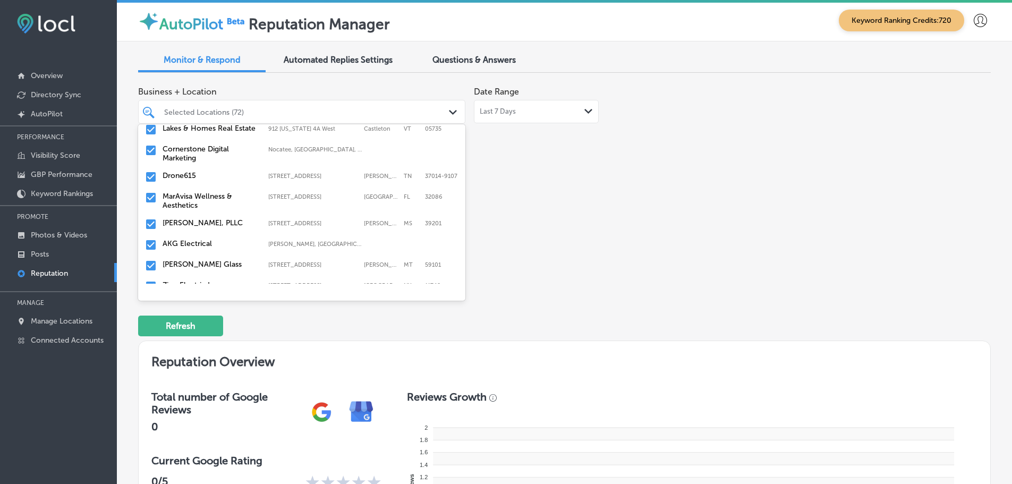
click at [190, 169] on div "Drone615 4817 Murfreesboro Rd #55, Arrington, TN, 37014-9107 4817 Murfreesboro …" at bounding box center [301, 177] width 319 height 16
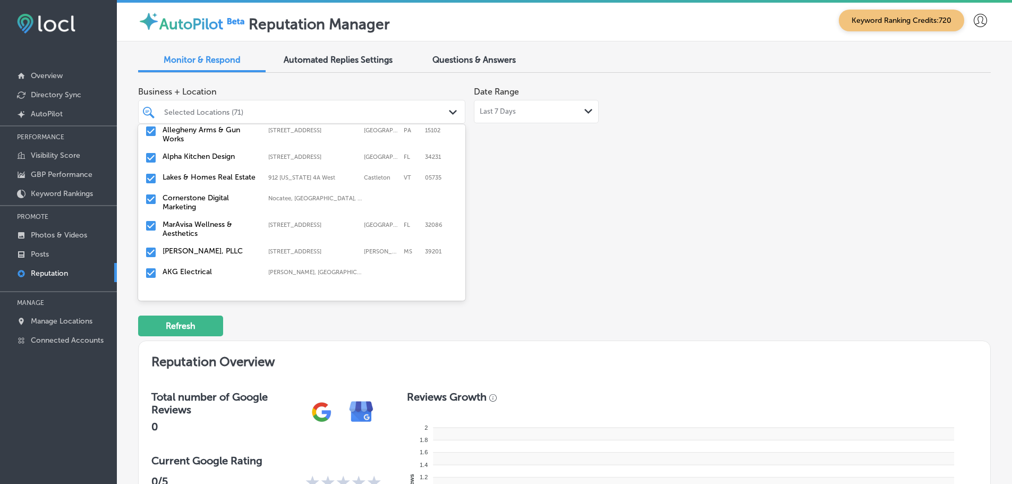
scroll to position [478, 0]
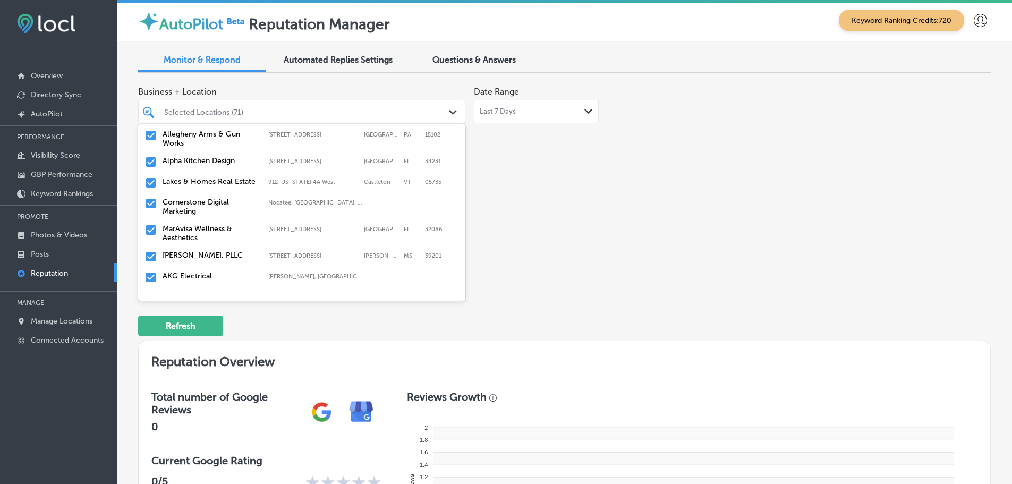
click at [193, 226] on label "MarAvisa Wellness & Aesthetics" at bounding box center [210, 233] width 95 height 18
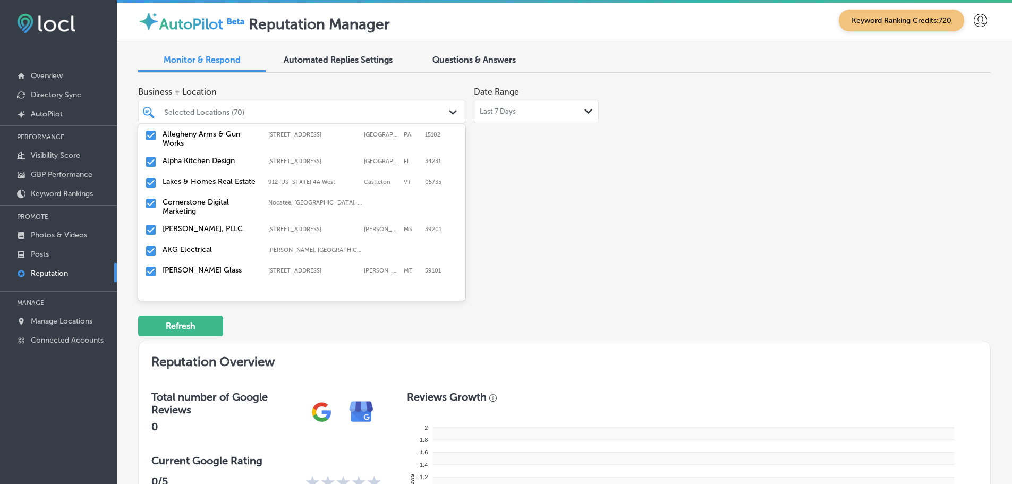
scroll to position [531, 0]
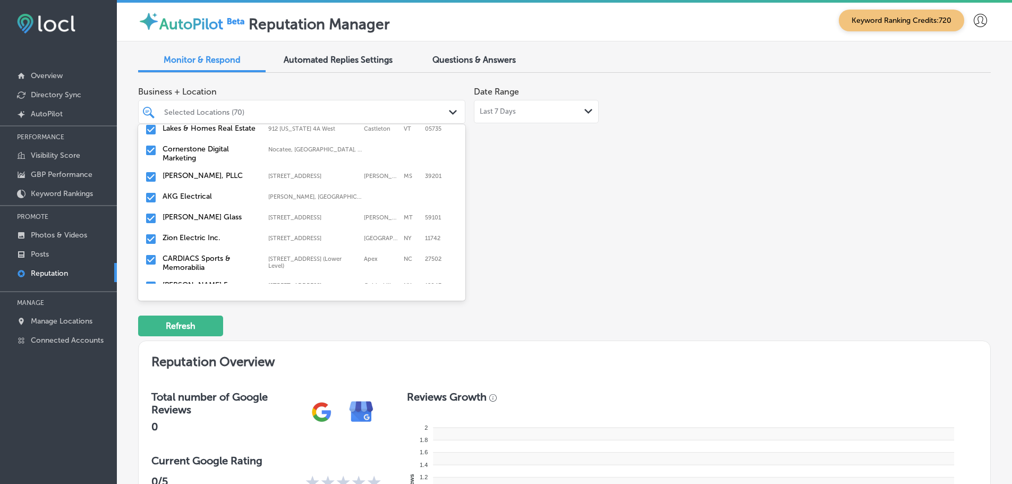
click at [204, 177] on div "Courtney Law, PLLC 317 East Capitol Street, Jackson, MS, 39201 317 East Capitol…" at bounding box center [301, 177] width 319 height 16
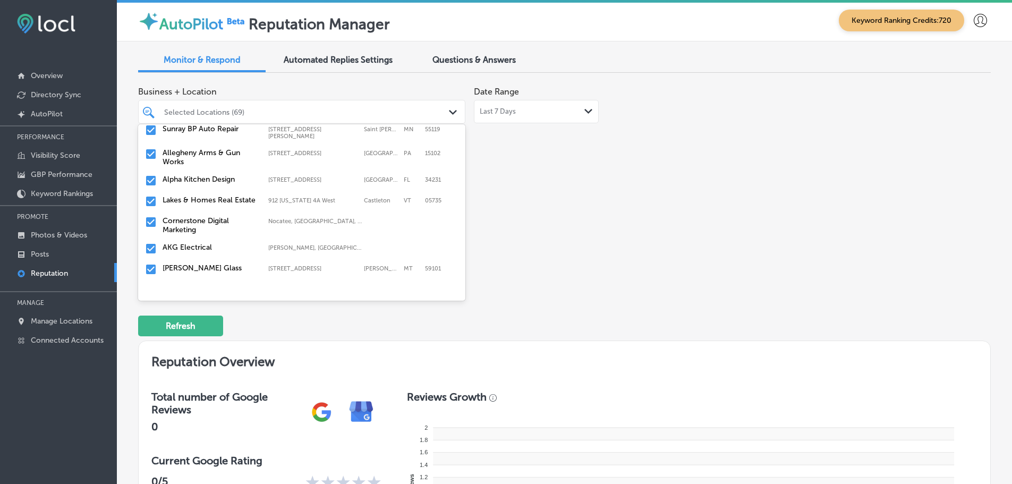
scroll to position [478, 0]
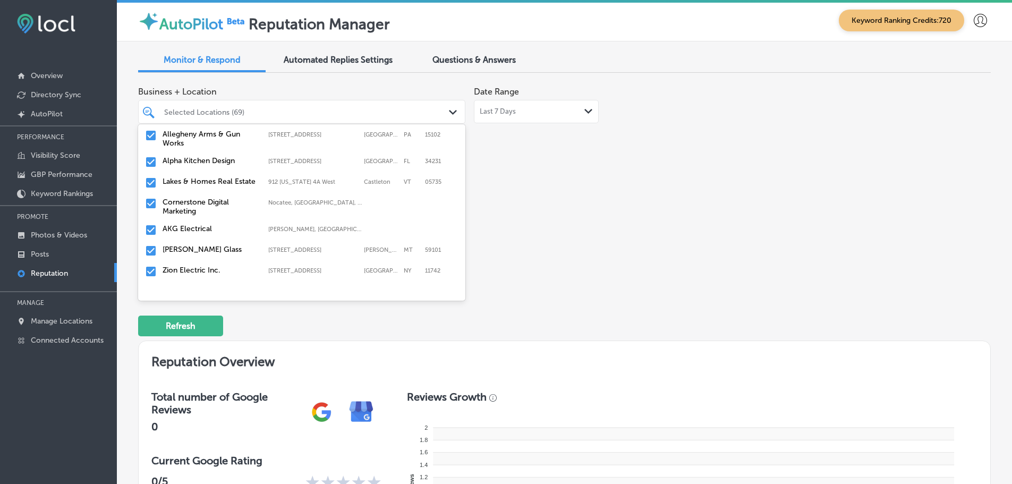
click at [200, 224] on label "AKG Electrical" at bounding box center [210, 228] width 95 height 9
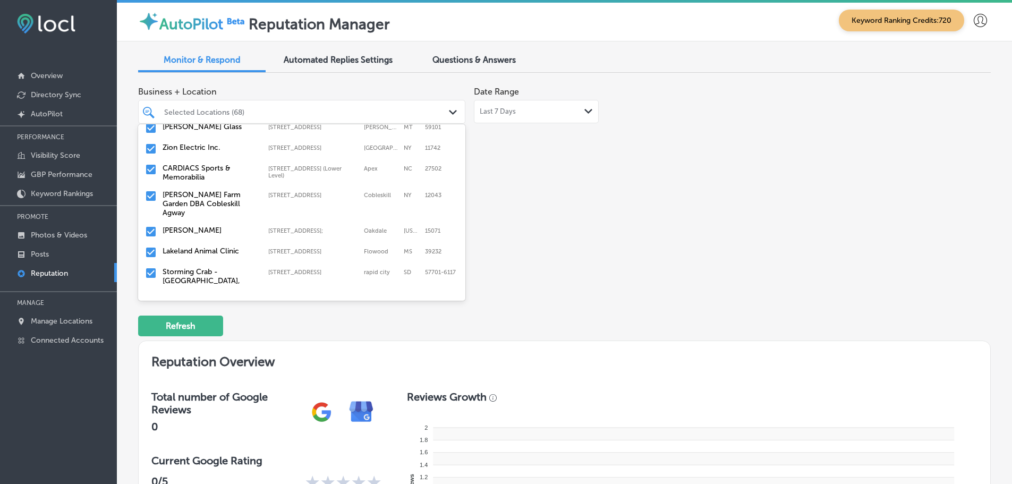
scroll to position [585, 0]
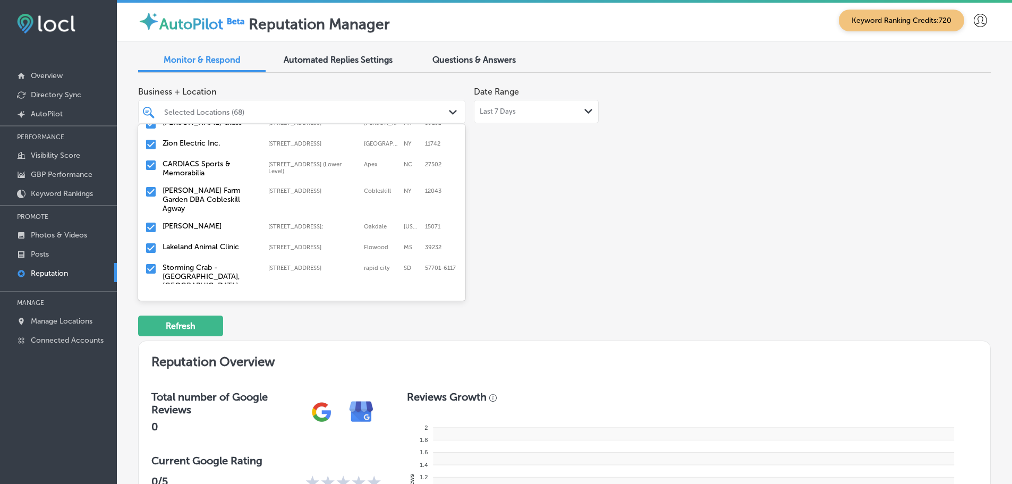
click at [202, 164] on label "CARDIACS Sports & Memorabilia" at bounding box center [210, 168] width 95 height 18
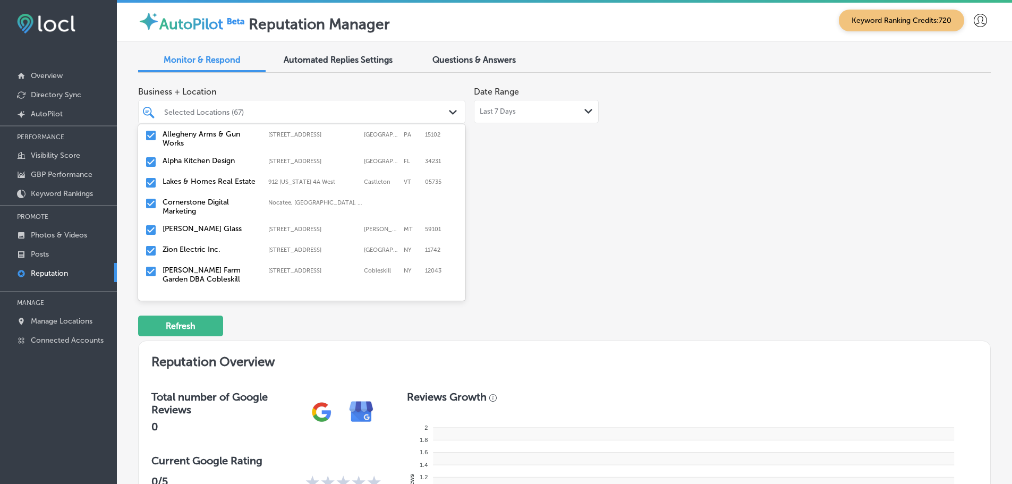
scroll to position [531, 0]
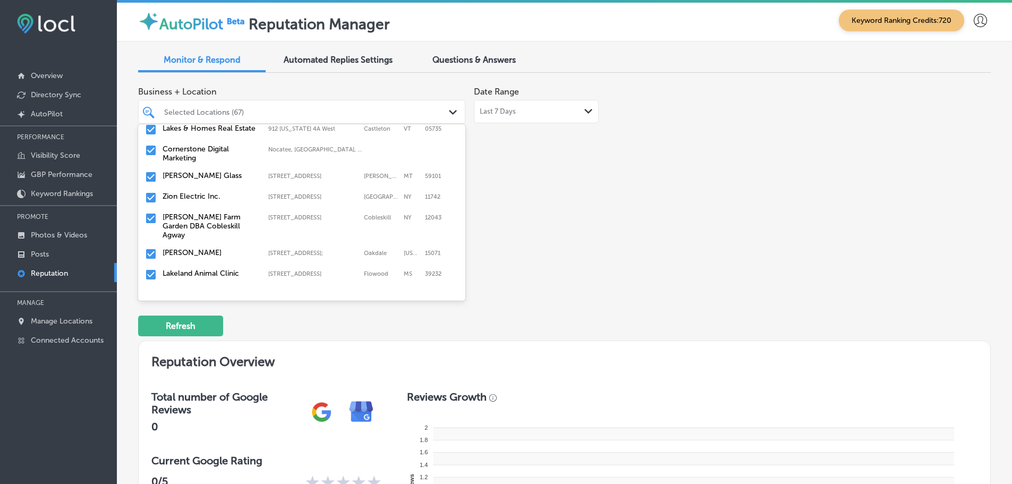
click at [202, 223] on label "[PERSON_NAME] Farm Garden DBA Cobleskill Agway" at bounding box center [210, 226] width 95 height 27
click at [209, 234] on label "Lakeland Animal Clinic" at bounding box center [210, 237] width 95 height 9
click at [209, 237] on label "Storming Crab - [GEOGRAPHIC_DATA], [GEOGRAPHIC_DATA]" at bounding box center [210, 246] width 95 height 27
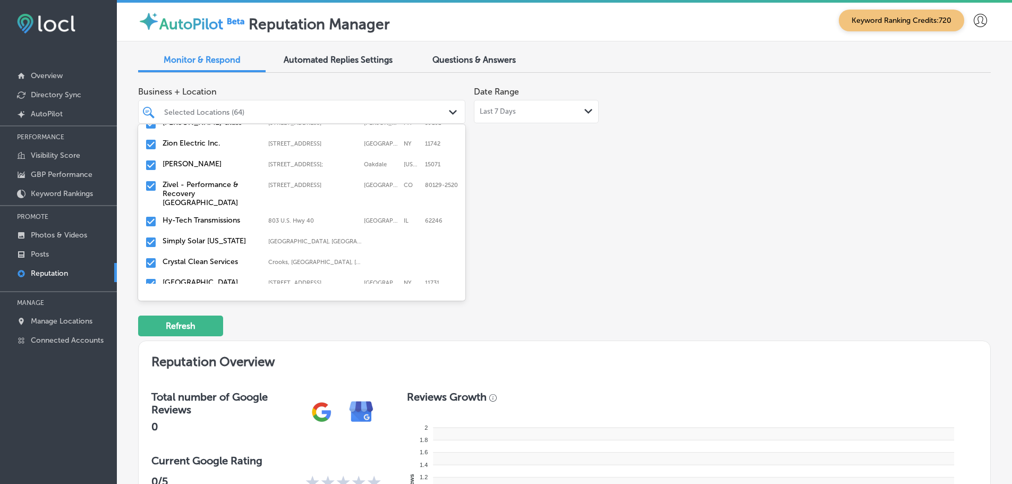
click at [210, 184] on label "Zivel - Performance & Recovery [GEOGRAPHIC_DATA]" at bounding box center [210, 193] width 95 height 27
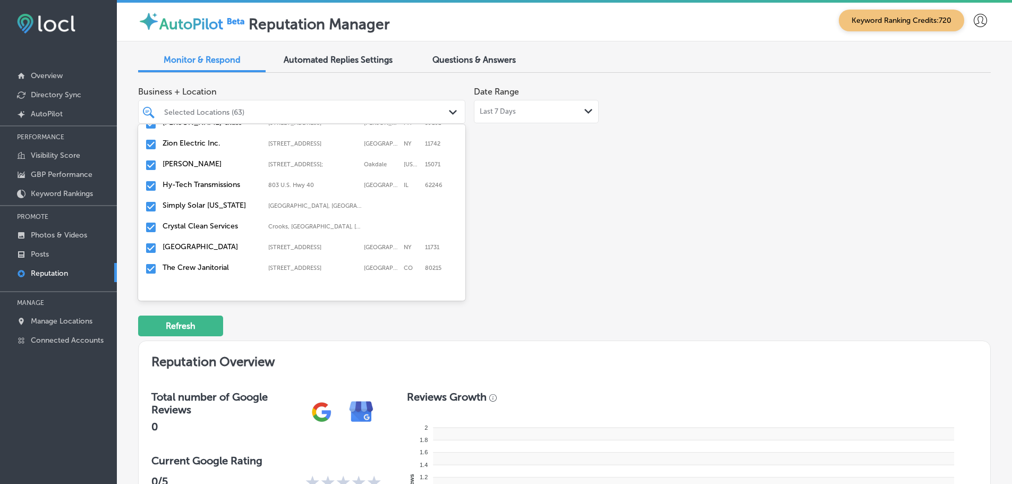
click at [215, 203] on label "Simply Solar [US_STATE]" at bounding box center [210, 205] width 95 height 9
click at [215, 205] on div "Crystal Clean Services Crooks, SD, USA | Tea, SD 57064, USA | H ..." at bounding box center [301, 207] width 319 height 16
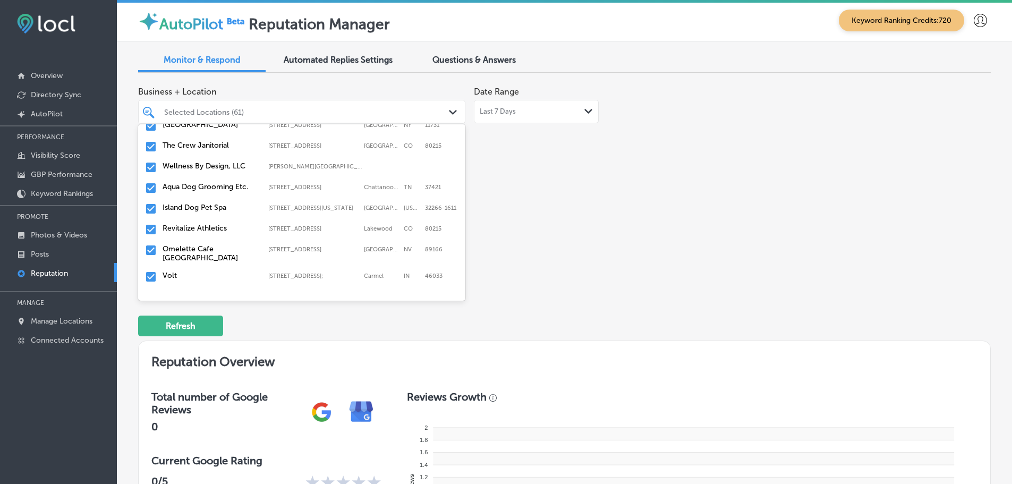
scroll to position [691, 0]
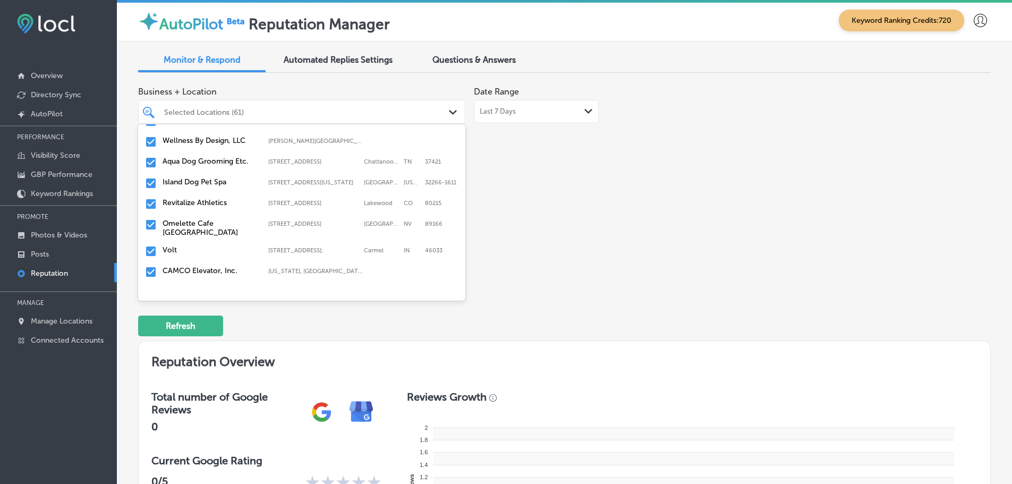
click at [209, 166] on label "Aqua Dog Grooming Etc." at bounding box center [210, 161] width 95 height 9
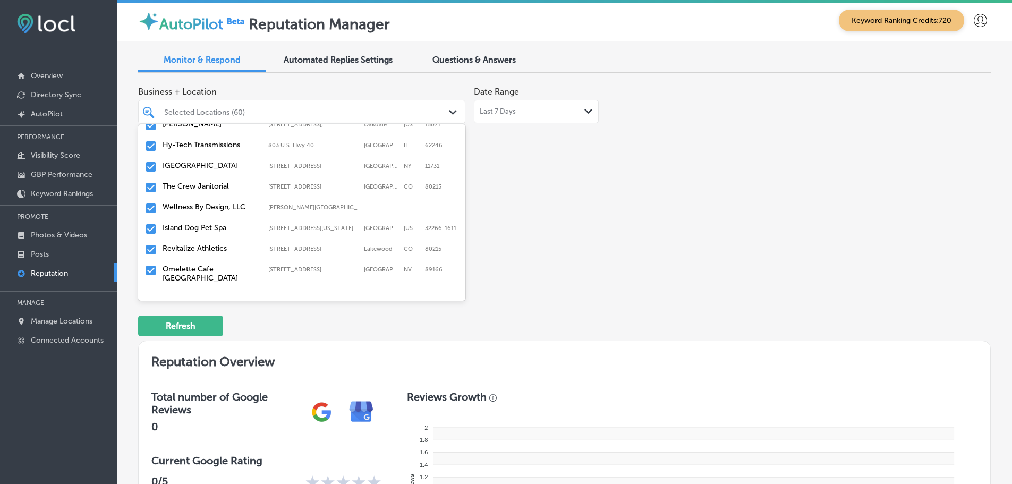
scroll to position [638, 0]
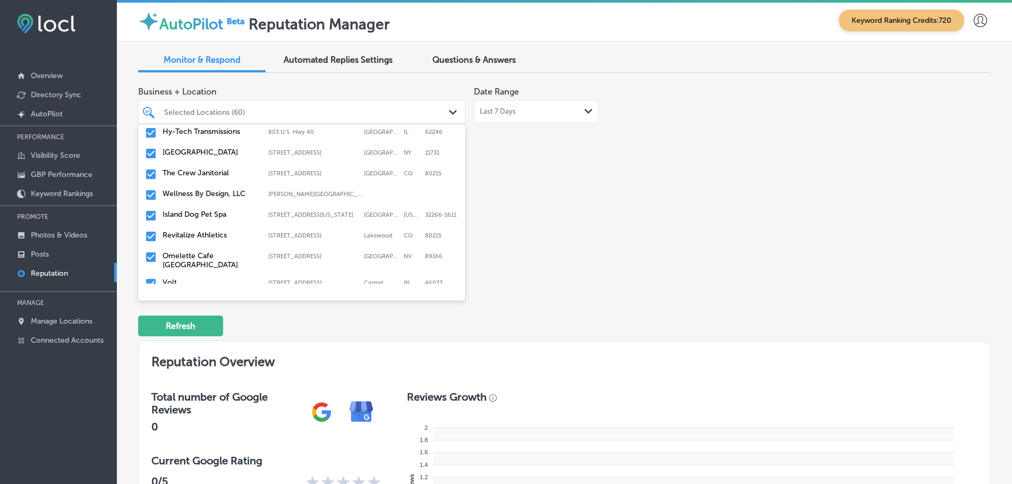
click at [205, 169] on label "The Crew Janitorial" at bounding box center [210, 172] width 95 height 9
click at [210, 197] on label "Island Dog Pet Spa" at bounding box center [210, 193] width 95 height 9
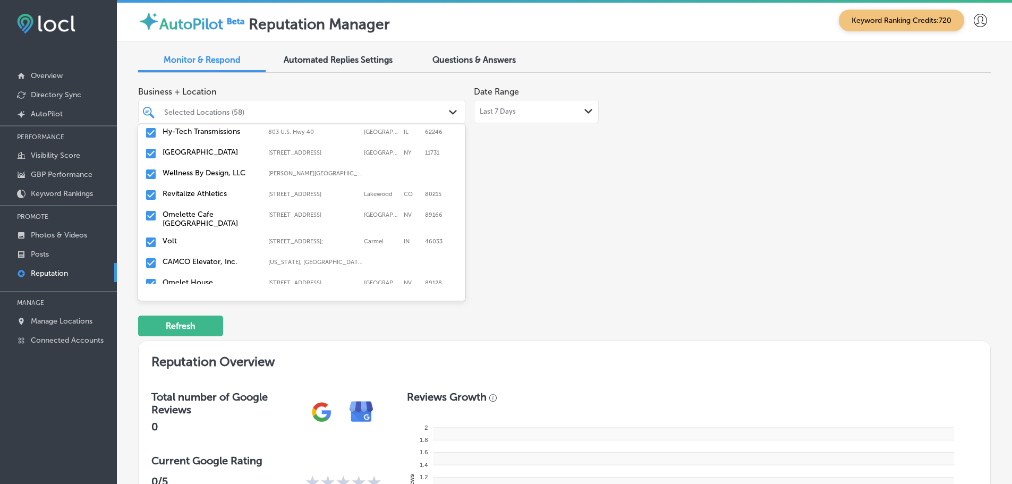
click at [214, 196] on label "Revitalize Athletics" at bounding box center [210, 193] width 95 height 9
click at [195, 216] on label "Volt" at bounding box center [210, 220] width 95 height 9
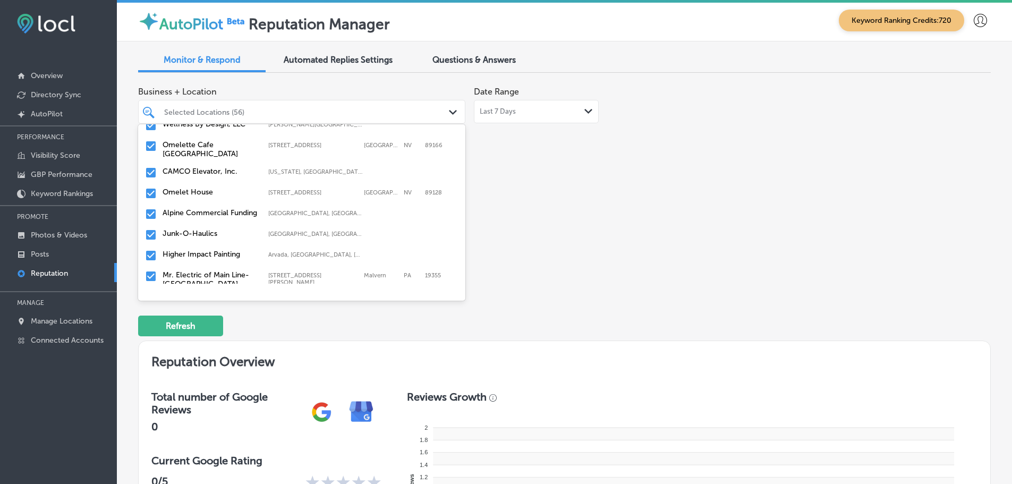
scroll to position [691, 0]
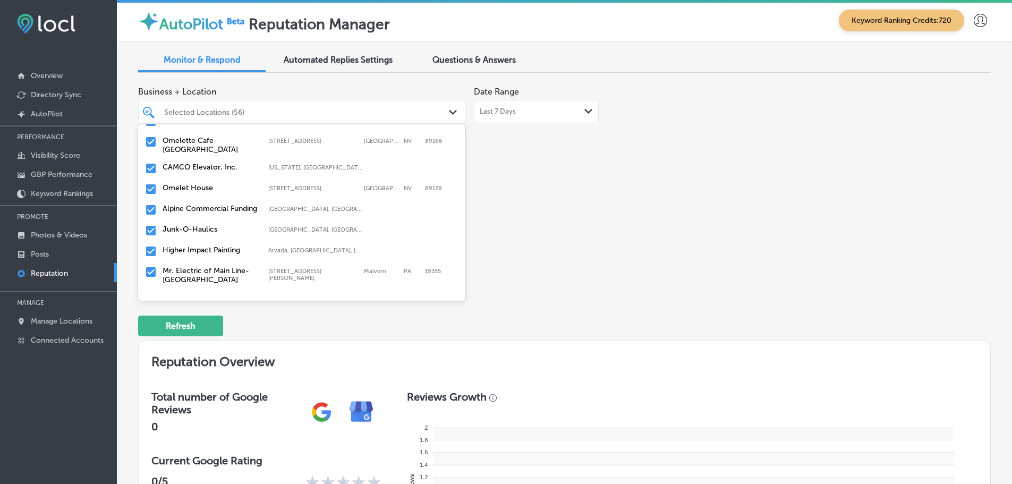
click at [196, 166] on label "CAMCO Elevator, Inc." at bounding box center [210, 167] width 95 height 9
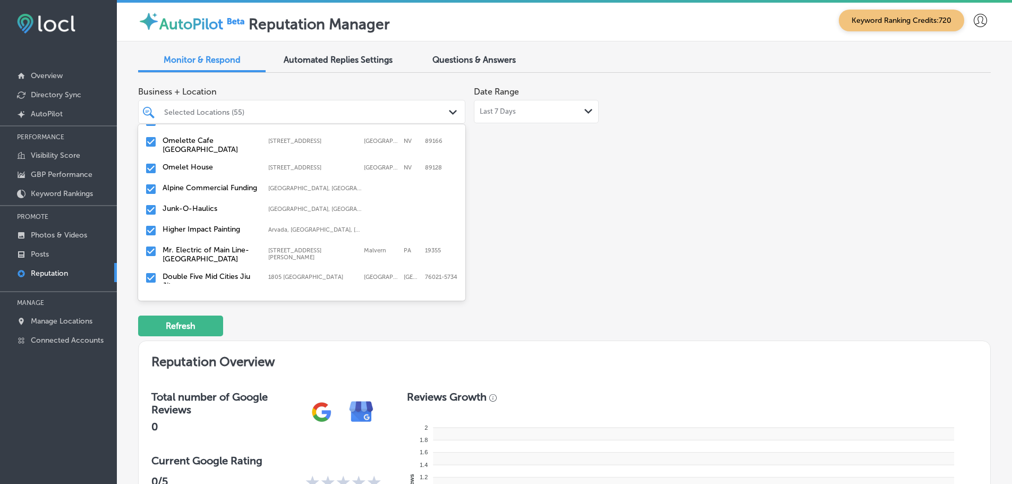
click at [201, 165] on label "Omelet House" at bounding box center [210, 167] width 95 height 9
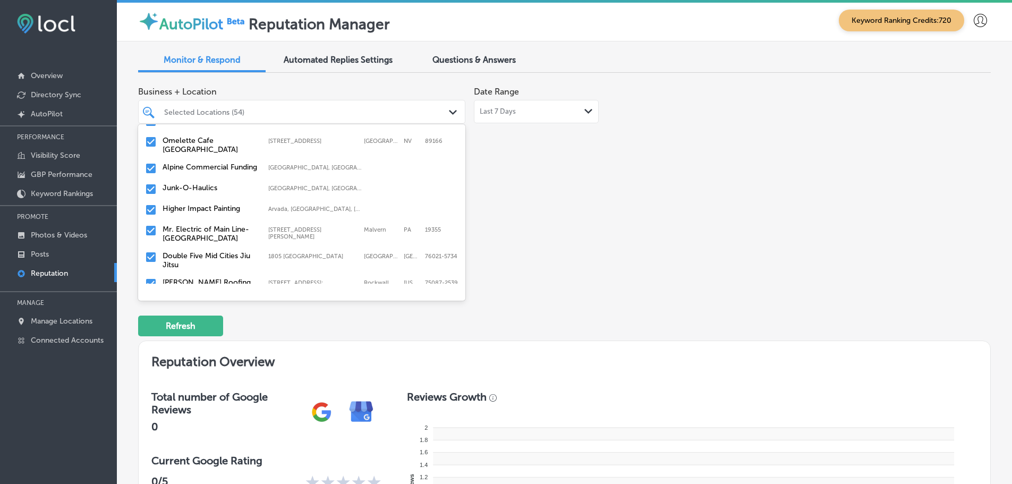
click at [214, 172] on label "Alpine Commercial Funding" at bounding box center [210, 167] width 95 height 9
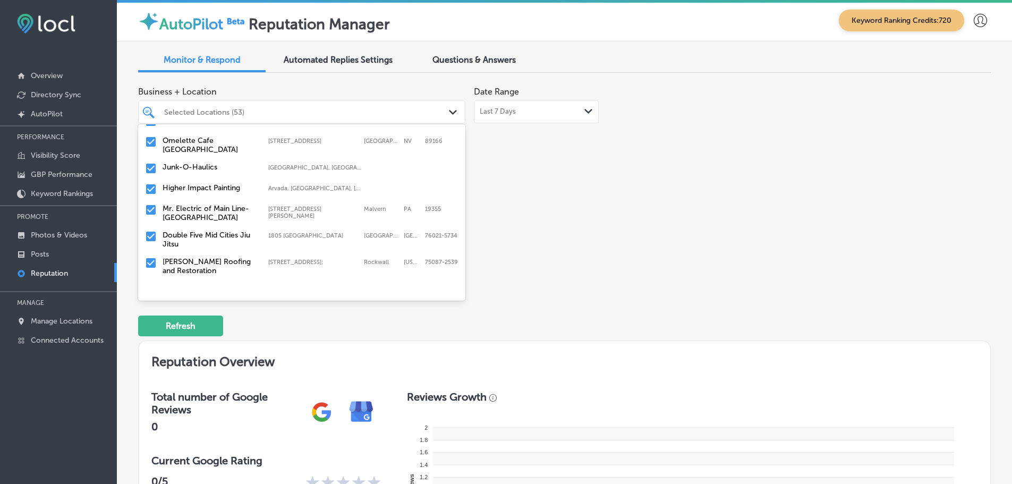
click at [218, 170] on label "Junk-O-Haulics" at bounding box center [210, 167] width 95 height 9
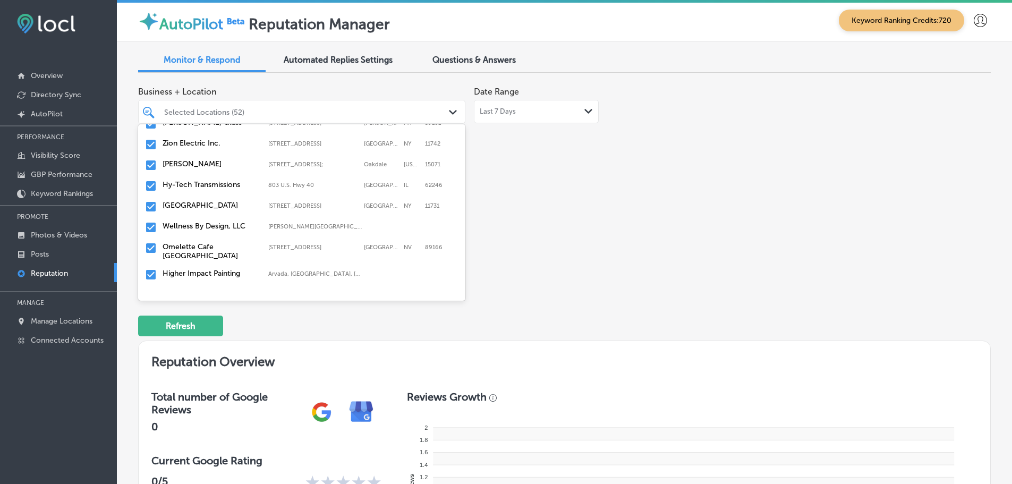
scroll to position [638, 0]
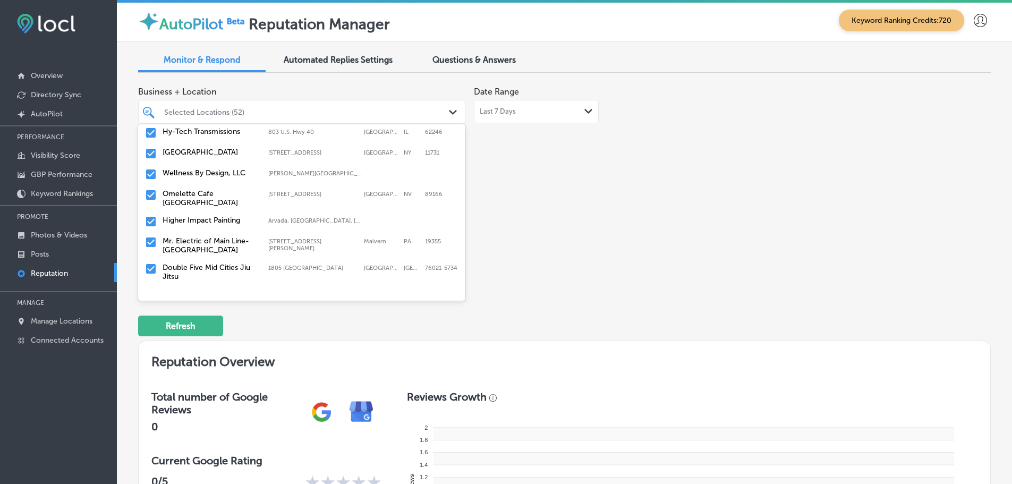
click at [184, 244] on label "Mr. Electric of Main Line-[GEOGRAPHIC_DATA]" at bounding box center [210, 246] width 95 height 18
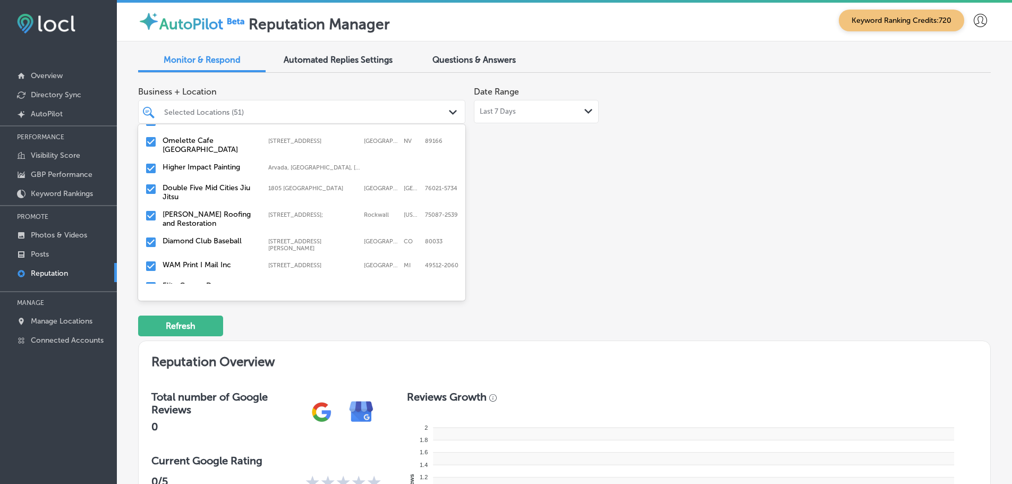
click at [239, 192] on label "Double Five Mid Cities Jiu Jitsu" at bounding box center [210, 192] width 95 height 18
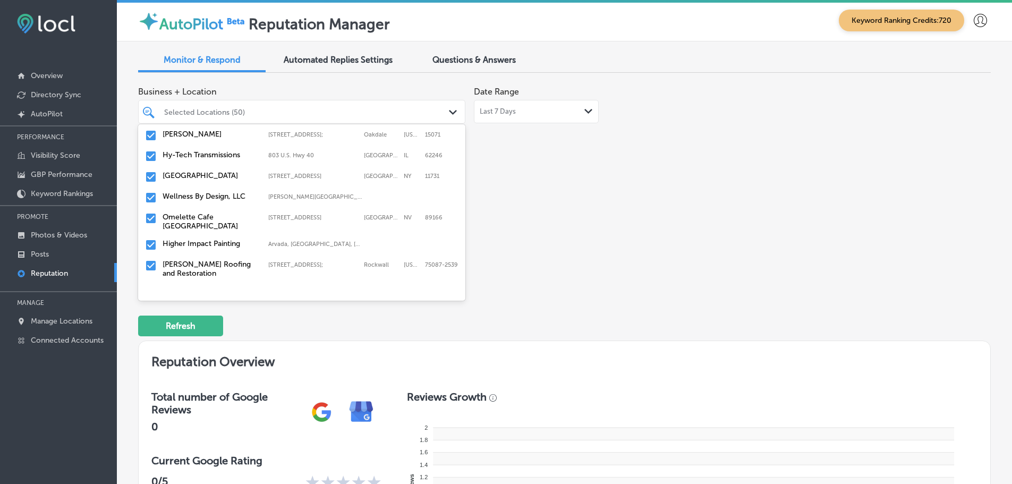
scroll to position [638, 0]
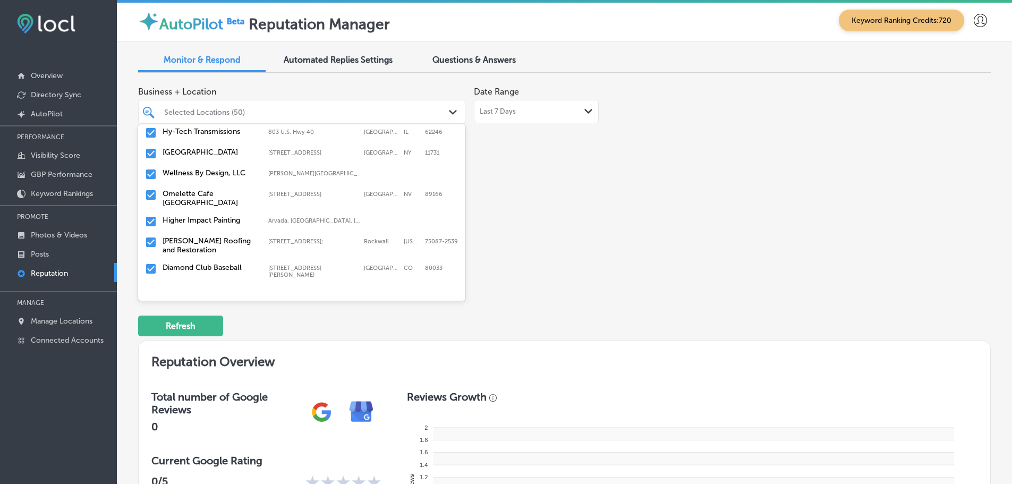
click at [237, 240] on label "[PERSON_NAME] Roofing and Restoration" at bounding box center [210, 246] width 95 height 18
click at [233, 241] on label "Diamond Club Baseball" at bounding box center [210, 241] width 95 height 9
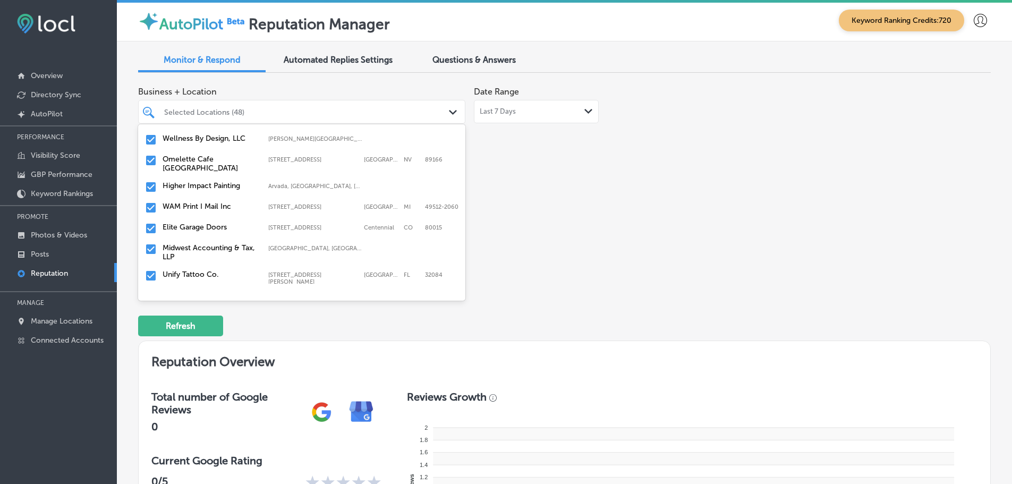
scroll to position [691, 0]
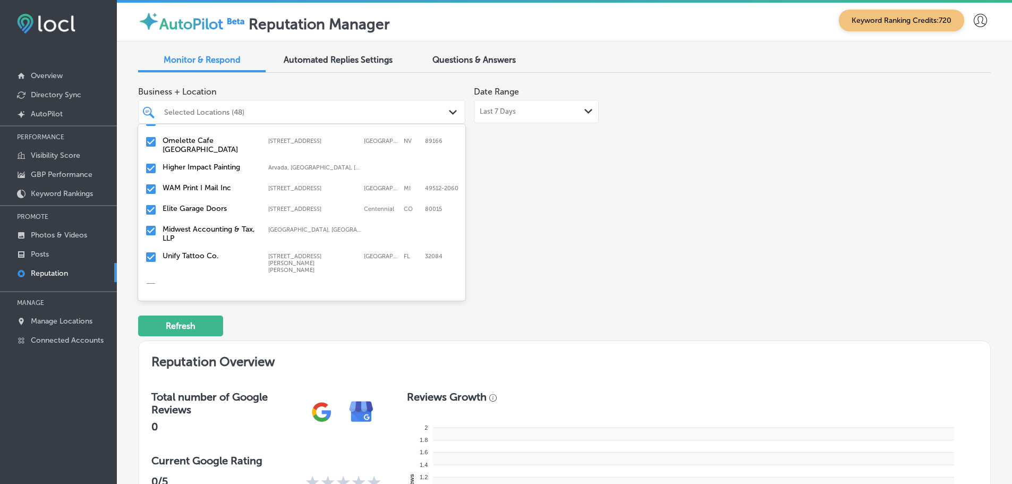
click at [218, 208] on label "Elite Garage Doors" at bounding box center [210, 208] width 95 height 9
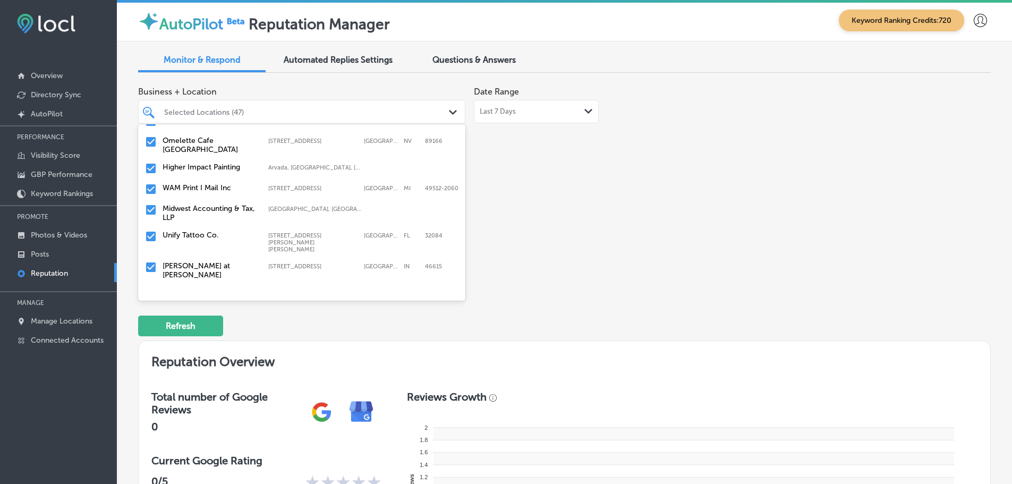
click at [241, 218] on label "Midwest Accounting & Tax, LLP" at bounding box center [210, 213] width 95 height 18
click at [217, 212] on label "Unify Tattoo Co." at bounding box center [210, 208] width 95 height 9
type textarea "x"
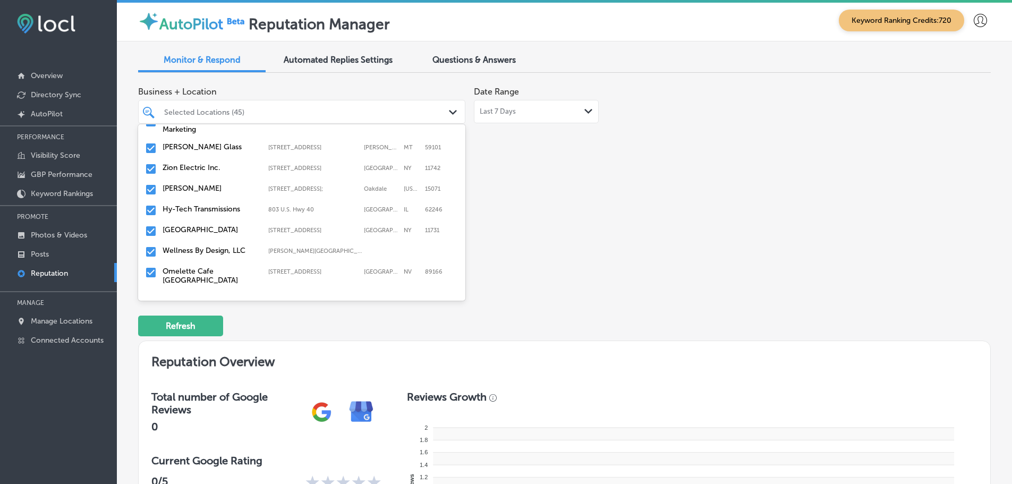
scroll to position [585, 0]
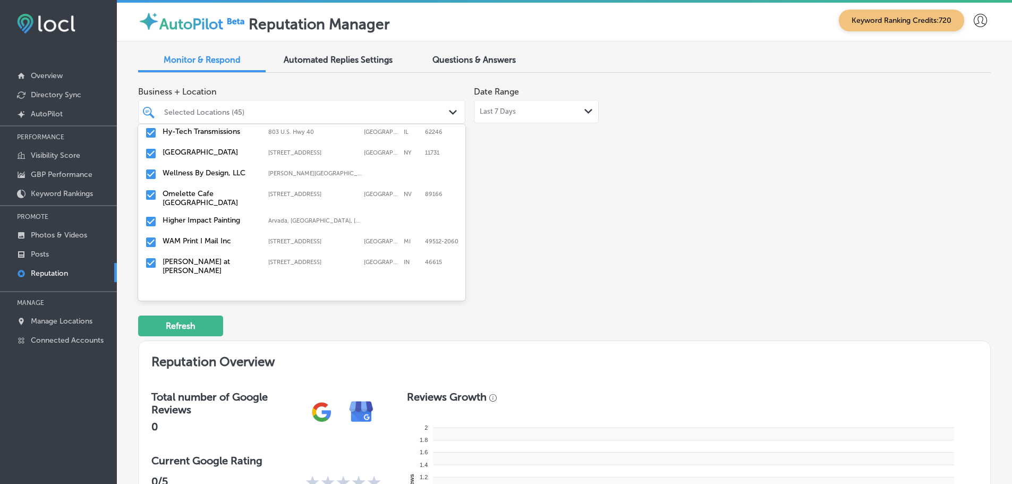
scroll to position [691, 0]
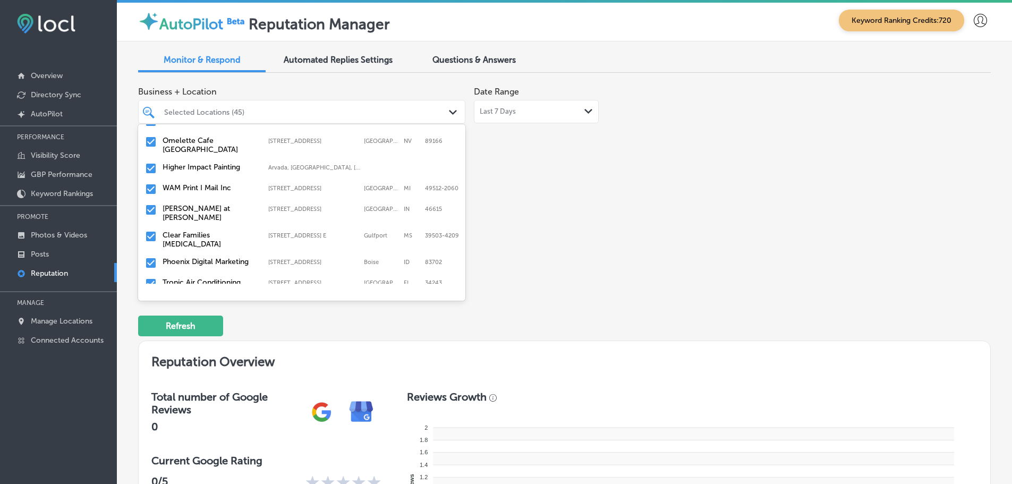
click at [232, 215] on label "[PERSON_NAME] at [PERSON_NAME]" at bounding box center [210, 213] width 95 height 18
click at [215, 217] on label "Clear Families [MEDICAL_DATA]" at bounding box center [210, 213] width 95 height 18
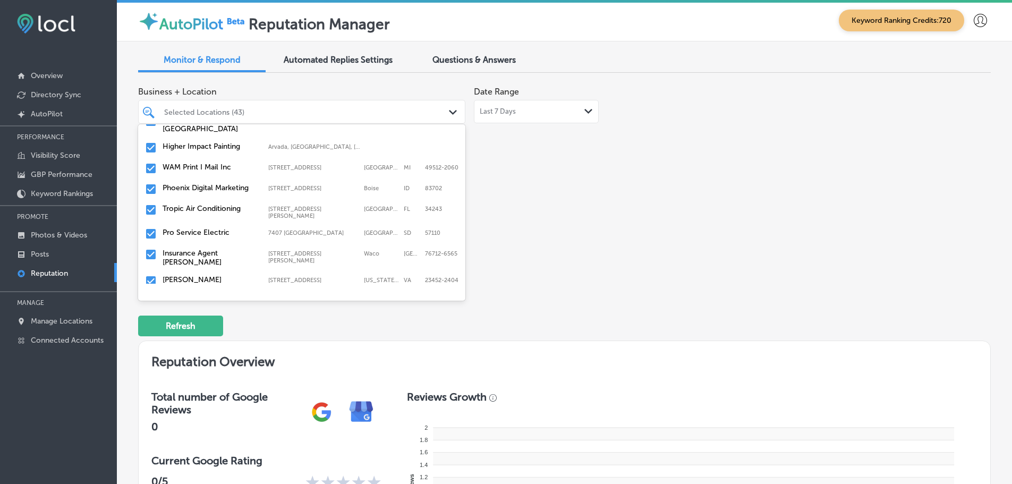
scroll to position [744, 0]
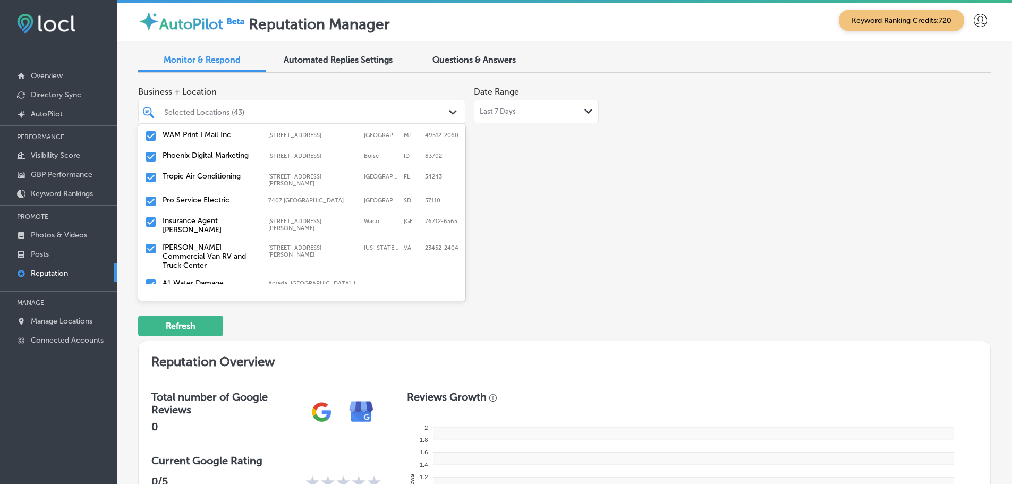
click at [201, 152] on label "Phoenix Digital Marketing" at bounding box center [210, 155] width 95 height 9
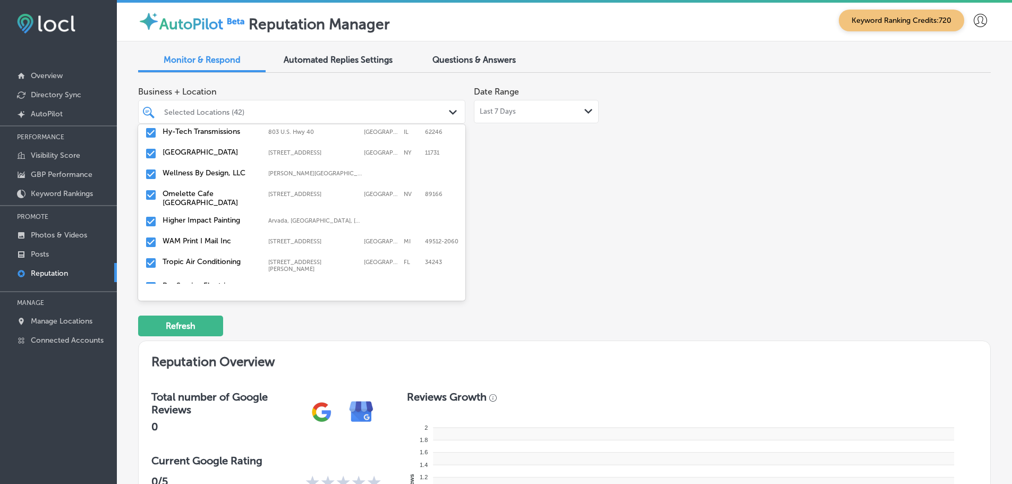
scroll to position [691, 0]
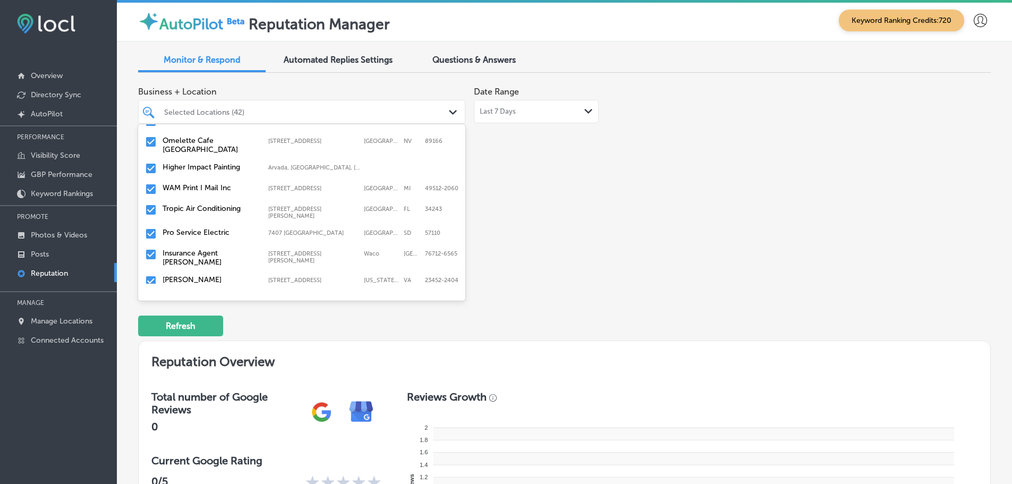
click at [231, 208] on label "Tropic Air Conditioning" at bounding box center [210, 208] width 95 height 9
click at [197, 213] on div "Pro Service Electric [STREET_ADDRESS]" at bounding box center [301, 210] width 319 height 16
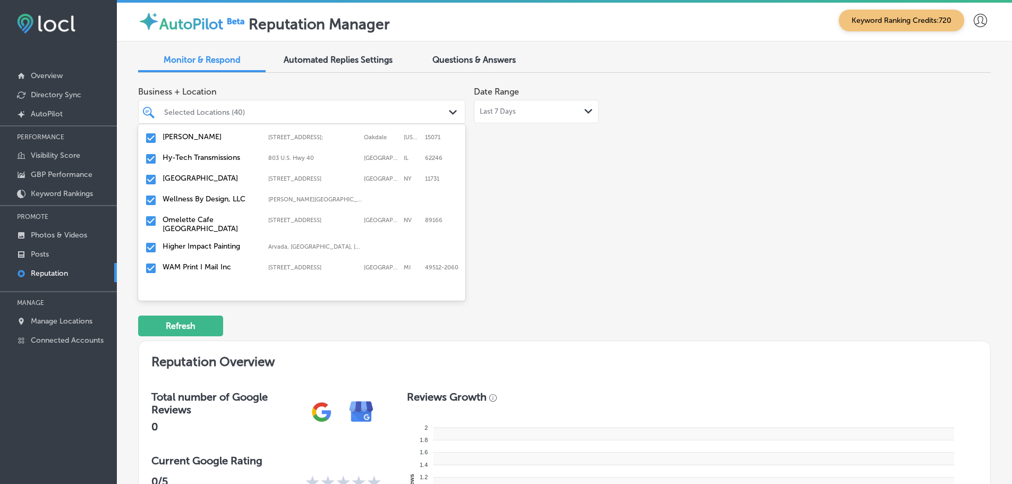
scroll to position [638, 0]
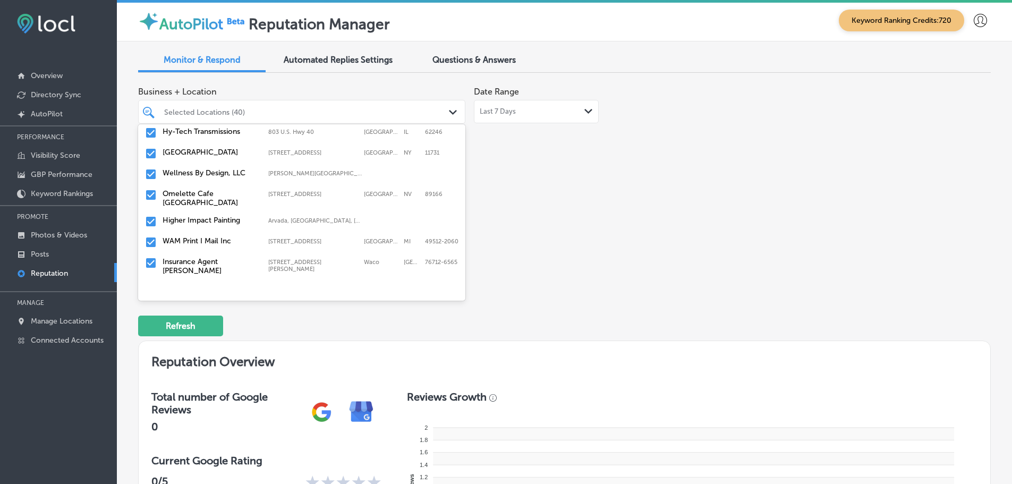
click at [231, 261] on label "Insurance Agent [PERSON_NAME]" at bounding box center [210, 266] width 95 height 18
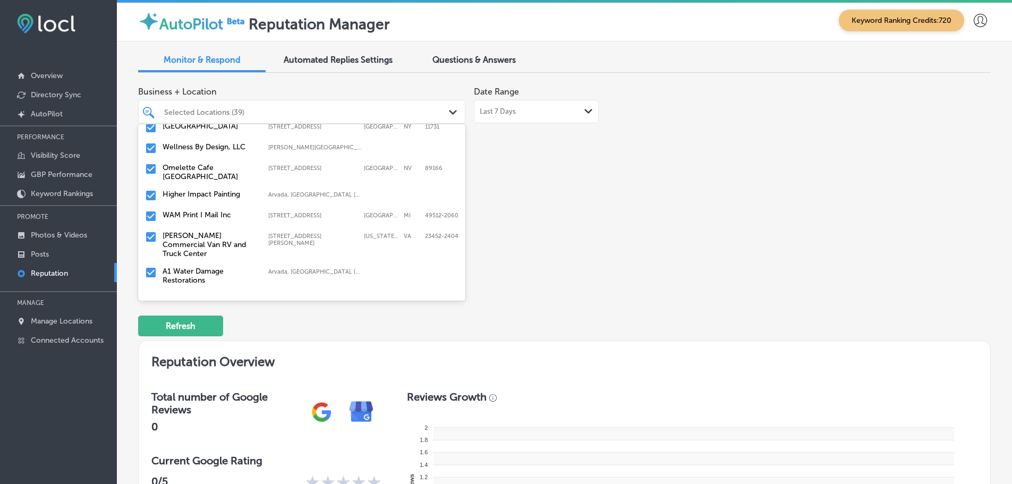
scroll to position [691, 0]
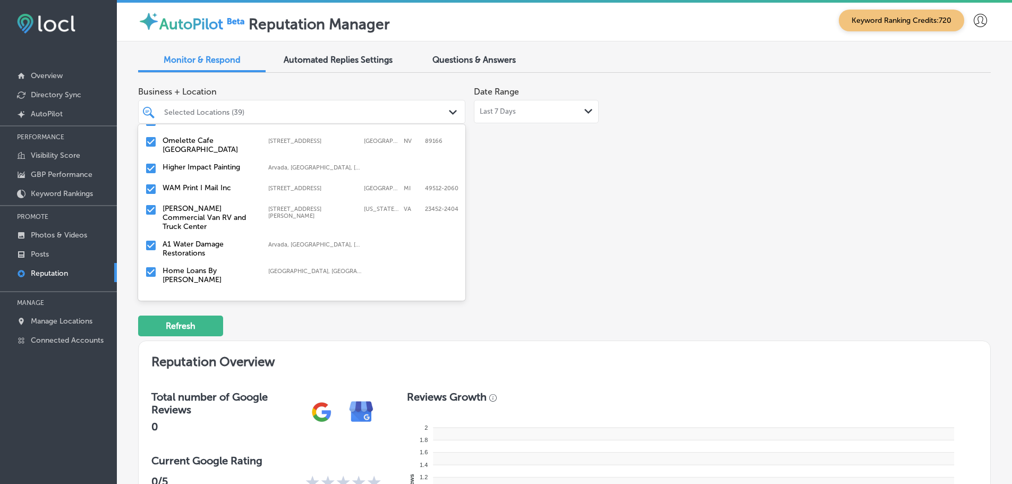
click at [220, 213] on label "[PERSON_NAME] Commercial Van RV and Truck Center" at bounding box center [210, 217] width 95 height 27
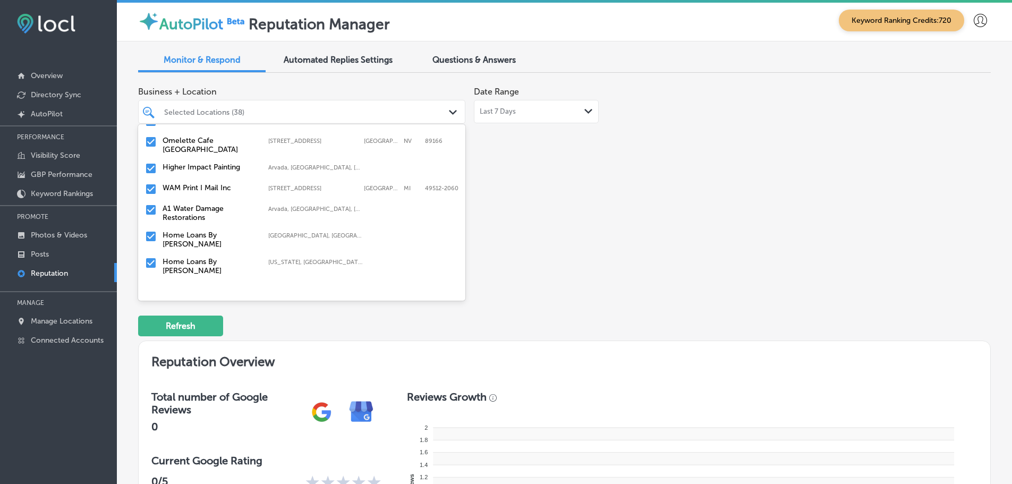
click at [218, 234] on label "Home Loans By [PERSON_NAME]" at bounding box center [210, 240] width 95 height 18
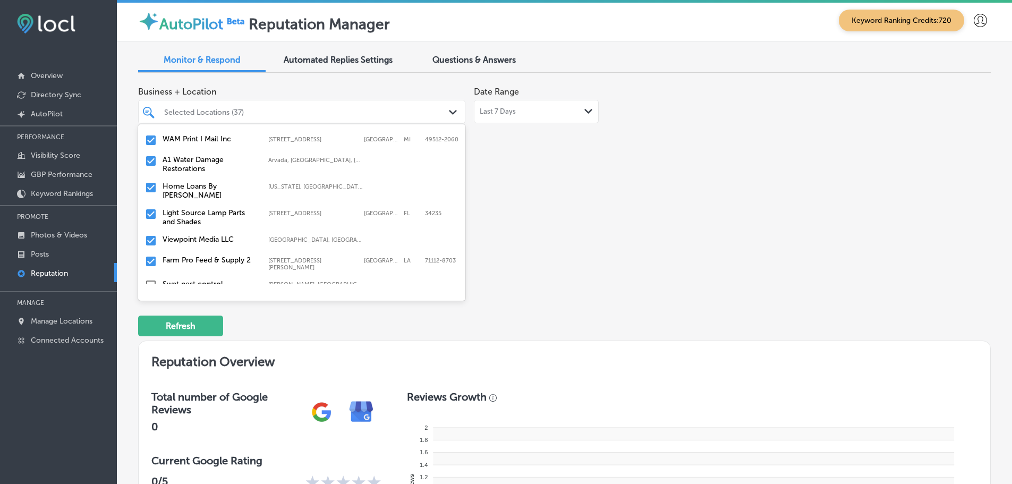
scroll to position [744, 0]
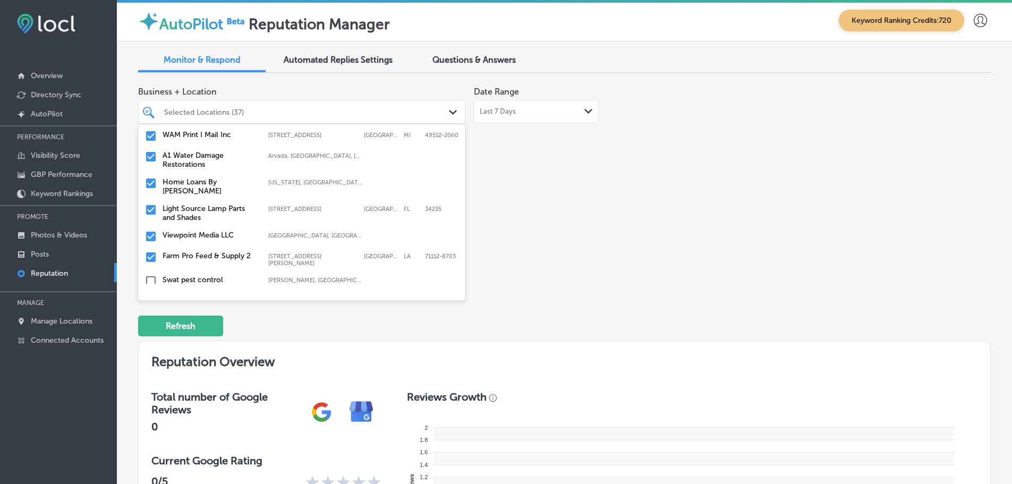
click at [230, 187] on div "Home Loans By [PERSON_NAME] [US_STATE], [GEOGRAPHIC_DATA] | [GEOGRAPHIC_DATA], …" at bounding box center [301, 186] width 319 height 22
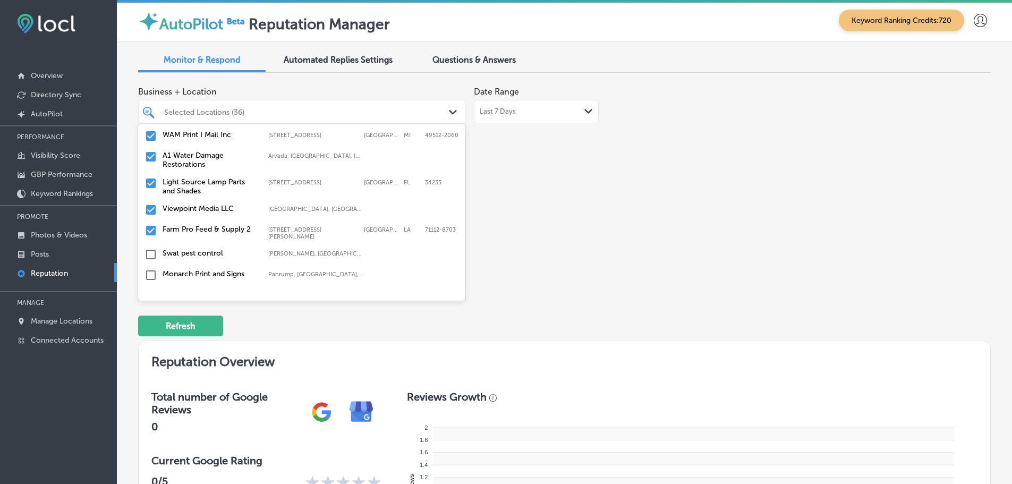
click at [216, 226] on label "Farm Pro Feed & Supply 2" at bounding box center [210, 229] width 95 height 9
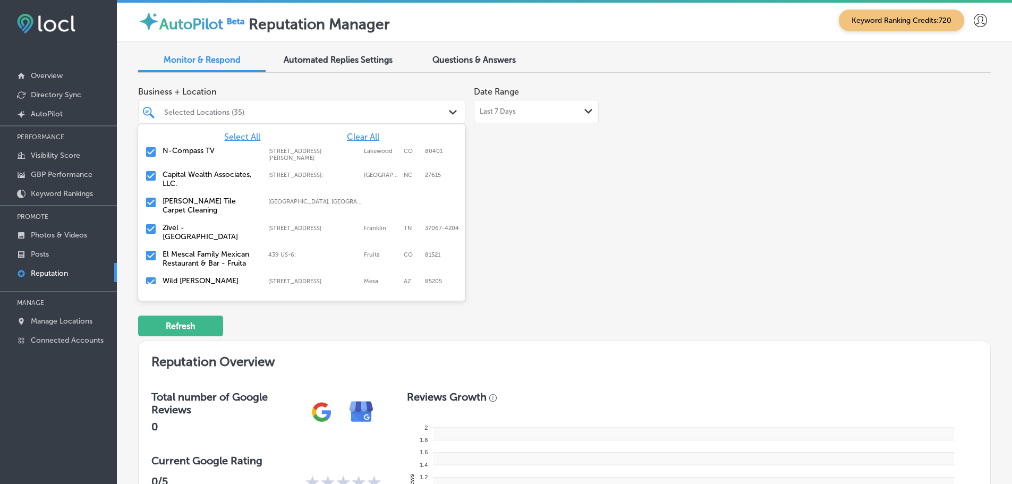
click at [561, 230] on div "Business + Location option [STREET_ADDRESS][PERSON_NAME] [STREET_ADDRESS]. 128 …" at bounding box center [394, 181] width 512 height 200
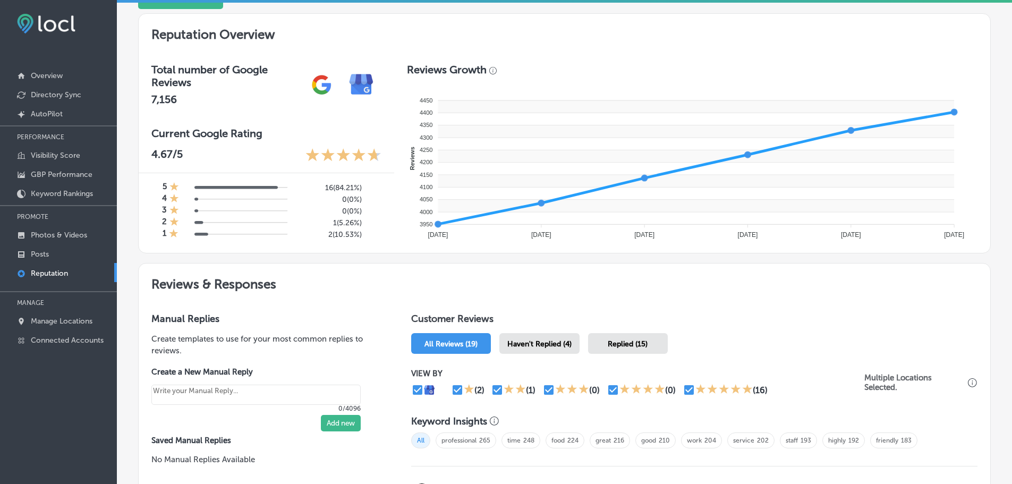
scroll to position [425, 0]
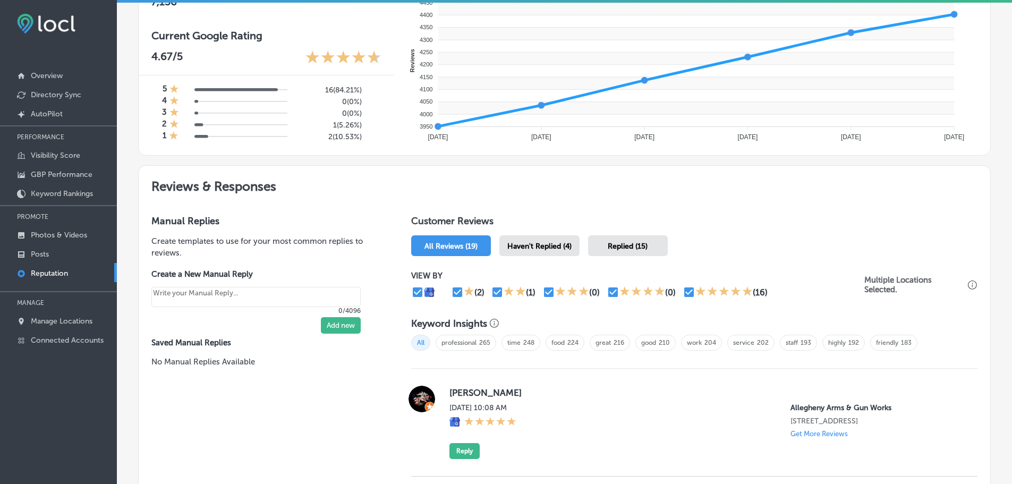
click at [551, 244] on span "Haven't Replied (4)" at bounding box center [540, 246] width 64 height 9
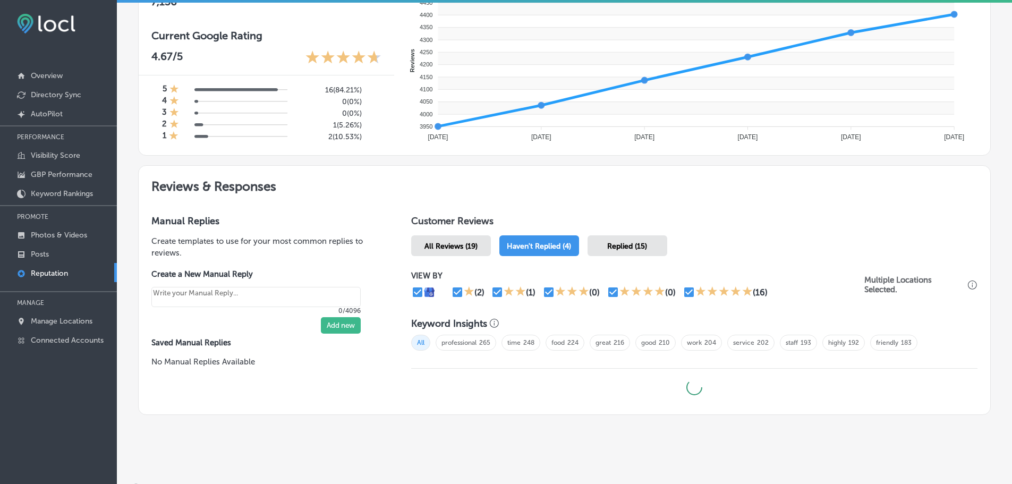
type textarea "x"
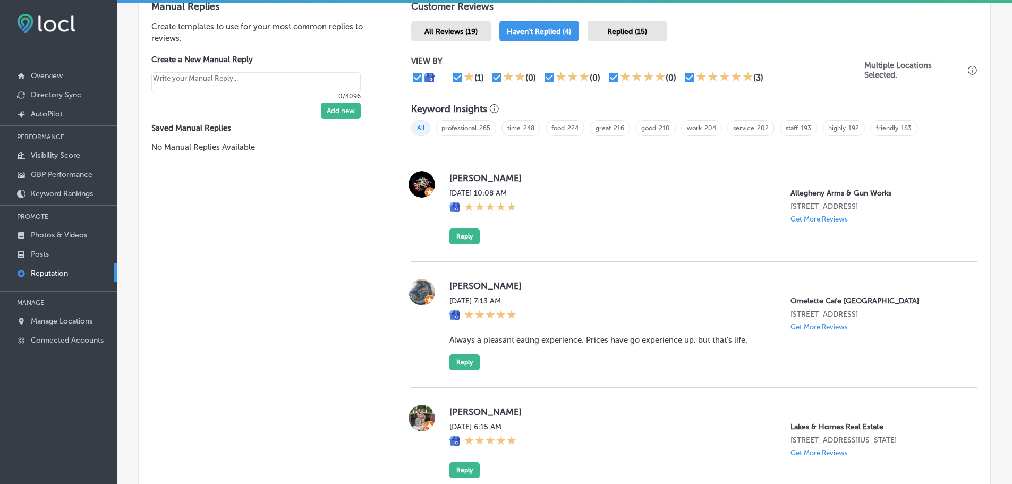
scroll to position [746, 0]
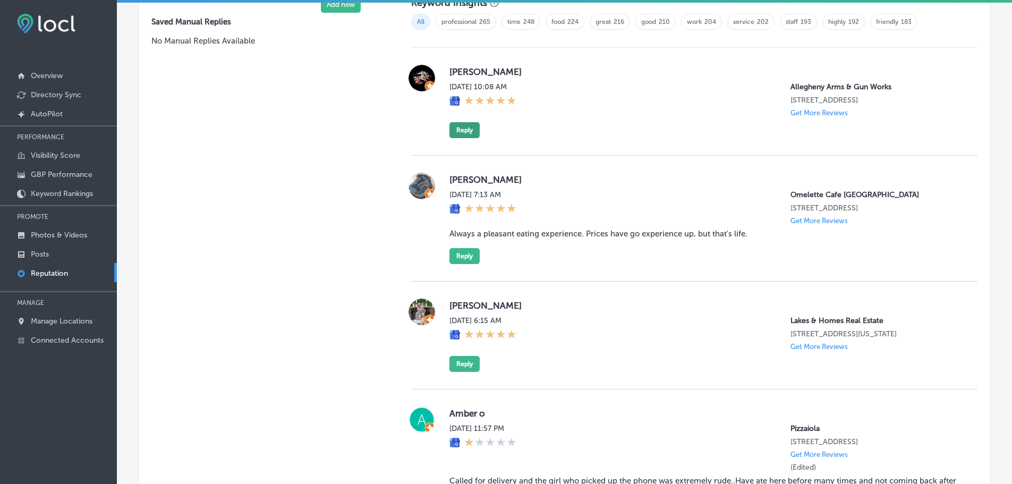
click at [466, 132] on button "Reply" at bounding box center [465, 130] width 30 height 16
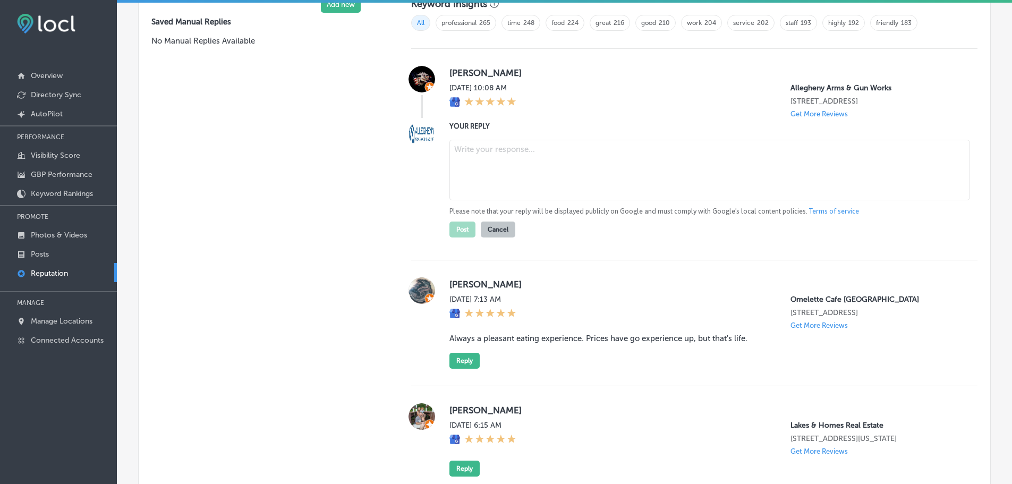
click at [485, 158] on textarea at bounding box center [710, 170] width 521 height 61
paste textarea "Thank you so much for the 5-star review! We’re happy to hear you had a great ex…"
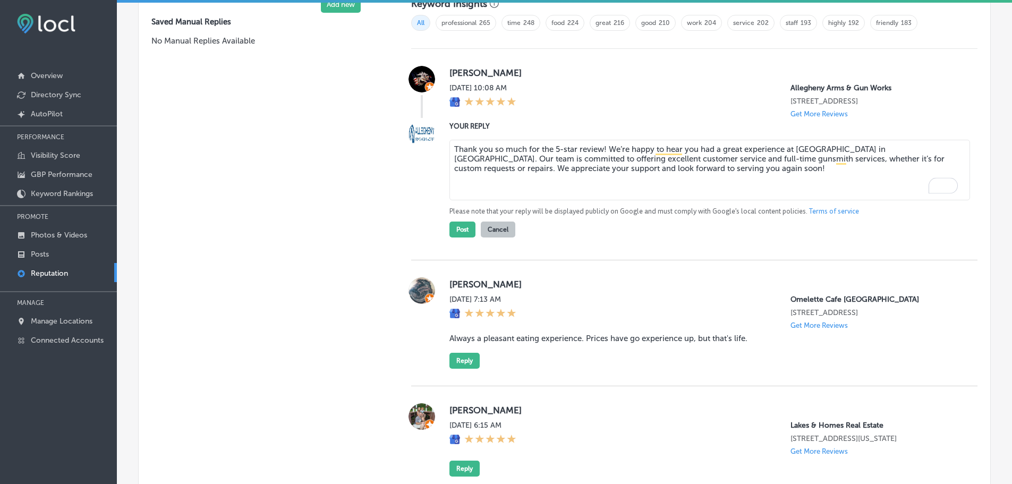
click at [601, 149] on textarea "Thank you so much for the 5-star review! We’re happy to hear you had a great ex…" at bounding box center [710, 170] width 521 height 61
type textarea "Thank you so much for the 5-star review, [PERSON_NAME]! We’re happy to hear you…"
click at [457, 233] on button "Post" at bounding box center [463, 230] width 26 height 16
type textarea "x"
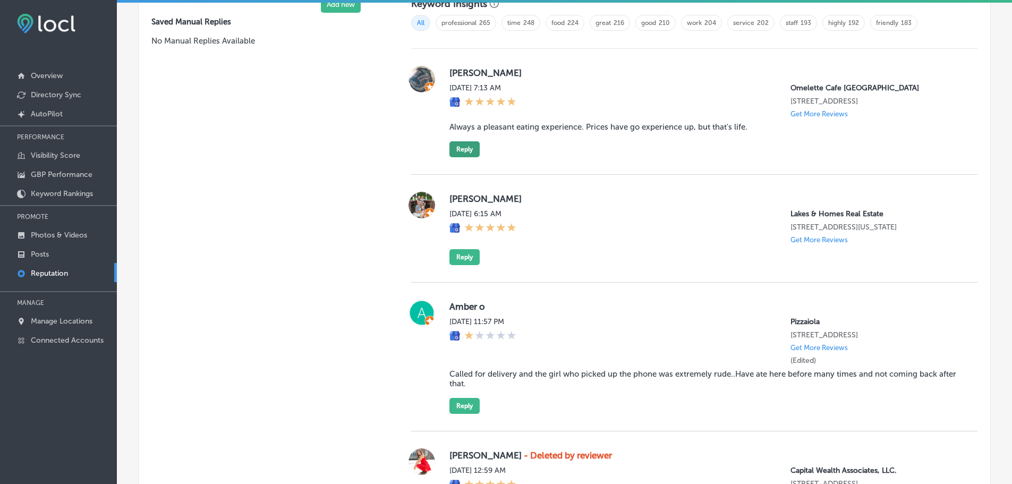
click at [465, 156] on button "Reply" at bounding box center [465, 149] width 30 height 16
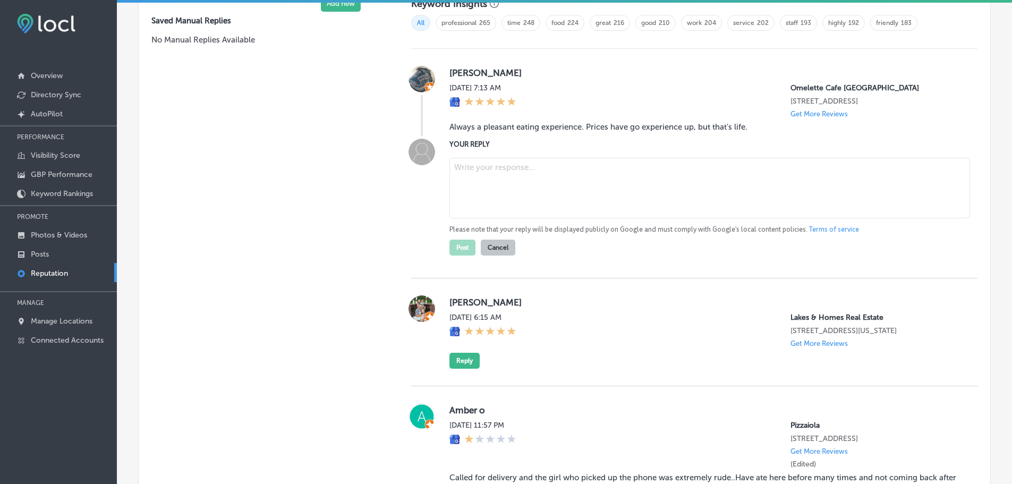
scroll to position [744, 0]
click at [461, 180] on textarea at bounding box center [710, 189] width 521 height 61
paste textarea "Thank you for the wonderful 5-star review! We're so glad you enjoyed your exper…"
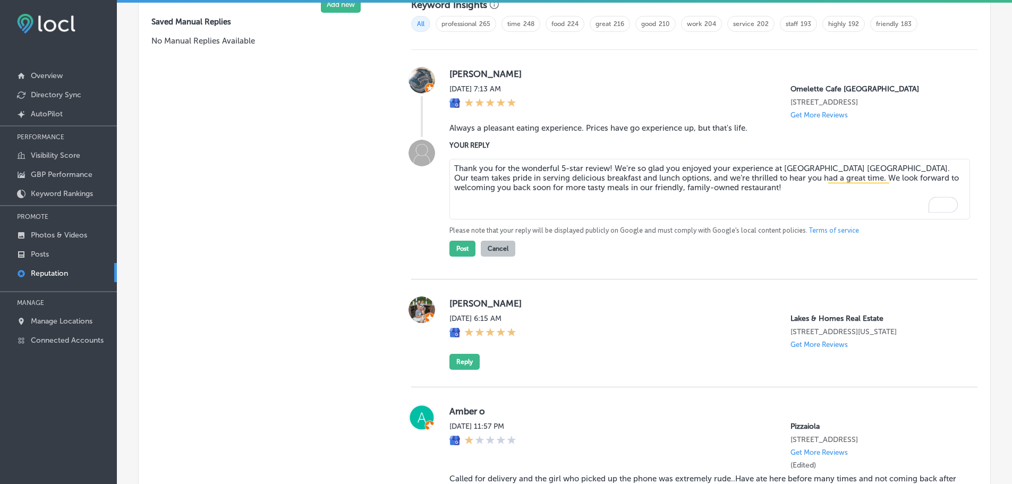
click at [606, 176] on textarea "Thank you for the wonderful 5-star review! We're so glad you enjoyed your exper…" at bounding box center [710, 189] width 521 height 61
type textarea "Thank you for the wonderful 5-star review, [PERSON_NAME]! We're so glad you enj…"
click at [461, 257] on button "Post" at bounding box center [463, 249] width 26 height 16
type textarea "x"
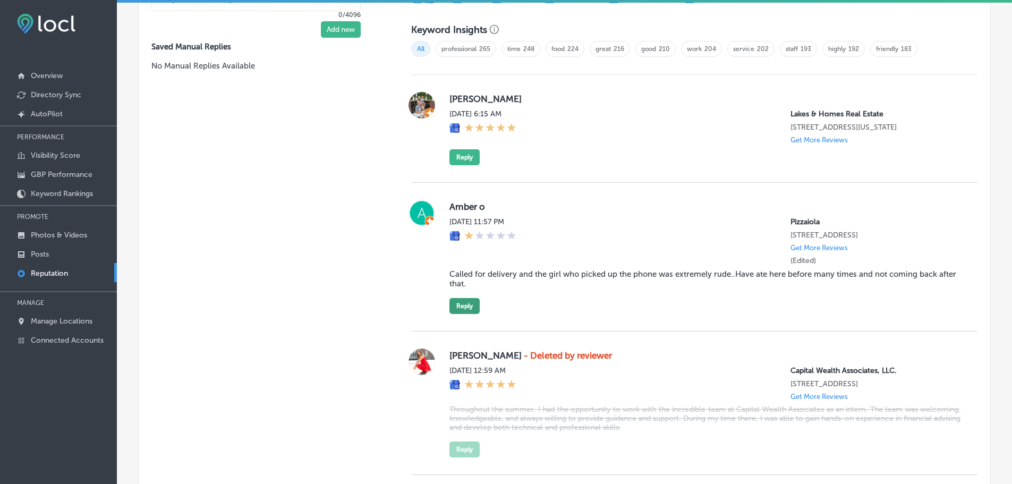
scroll to position [716, 0]
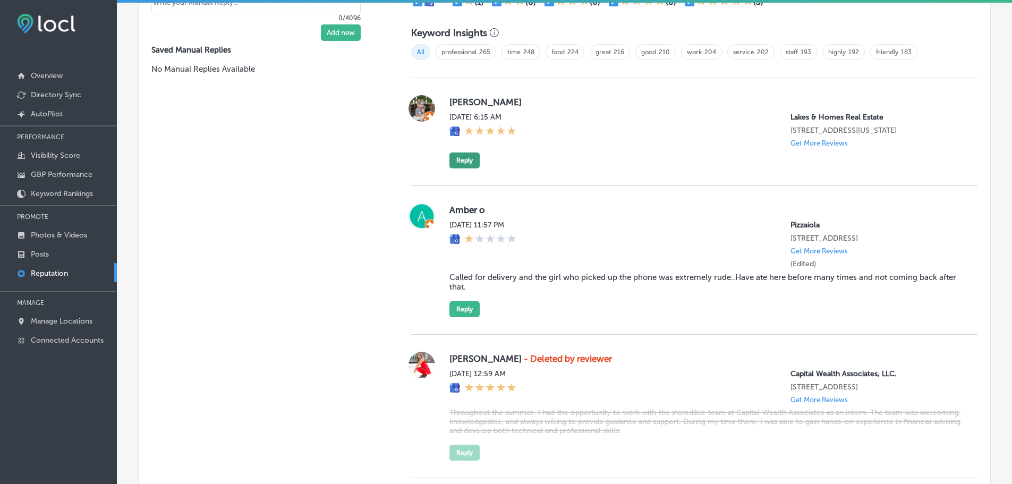
click at [462, 159] on button "Reply" at bounding box center [465, 161] width 30 height 16
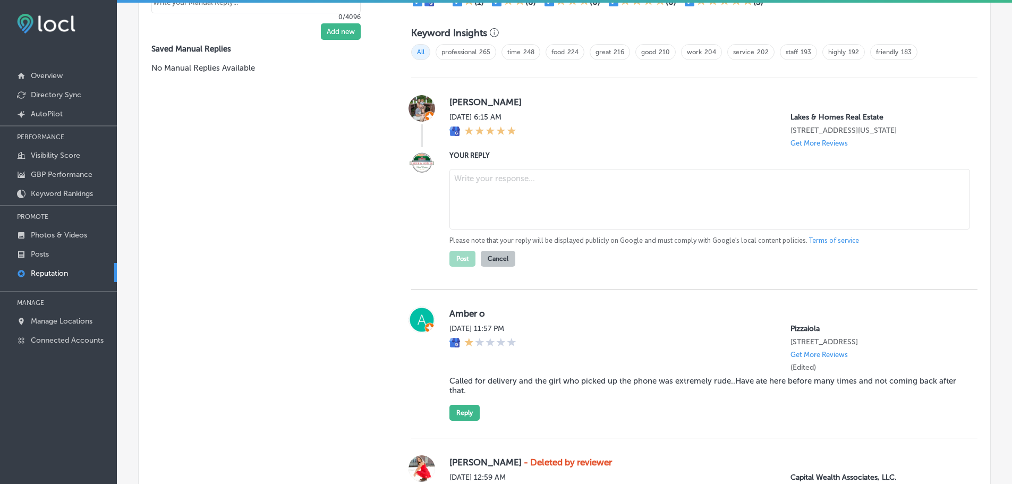
click at [490, 189] on textarea at bounding box center [710, 199] width 521 height 61
paste textarea "Thank you for taking the time to leave such a positive review! We're so glad to…"
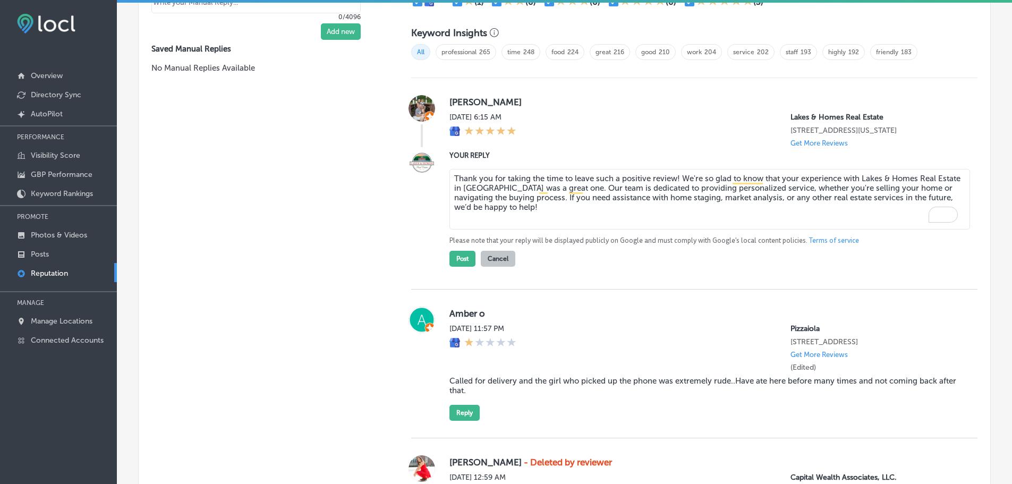
click at [674, 179] on textarea "Thank you for taking the time to leave such a positive review! We're so glad to…" at bounding box center [710, 199] width 521 height 61
type textarea "Thank you for taking the time to leave such a positive review, [PERSON_NAME]! W…"
click at [450, 262] on button "Post" at bounding box center [463, 259] width 26 height 16
type textarea "x"
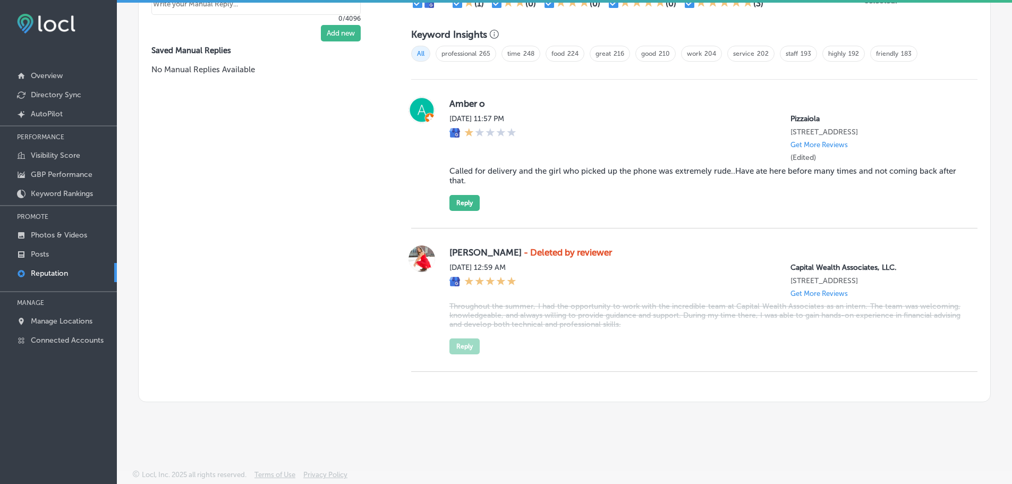
scroll to position [714, 0]
